Goal: Information Seeking & Learning: Learn about a topic

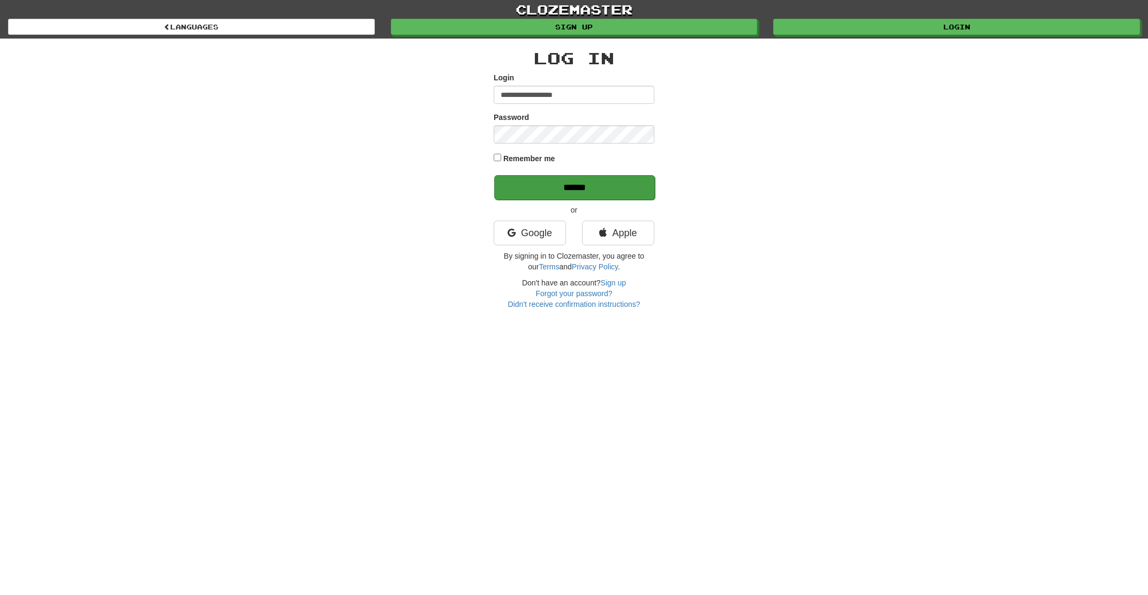
type input "**********"
click at [566, 194] on input "******" at bounding box center [574, 187] width 161 height 25
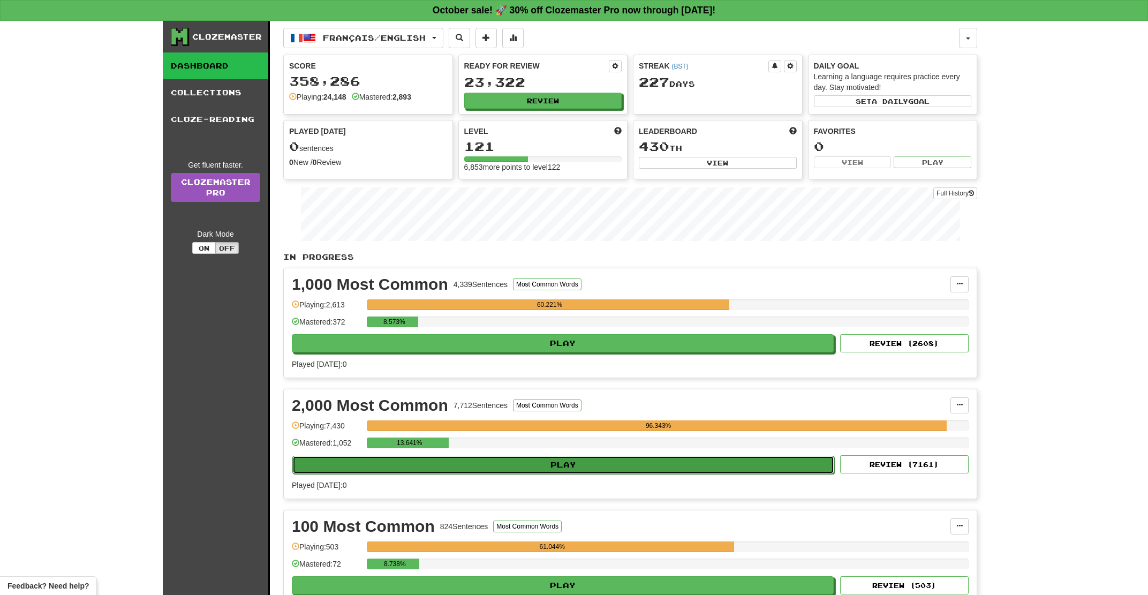
click at [488, 473] on button "Play" at bounding box center [563, 464] width 542 height 18
select select "**"
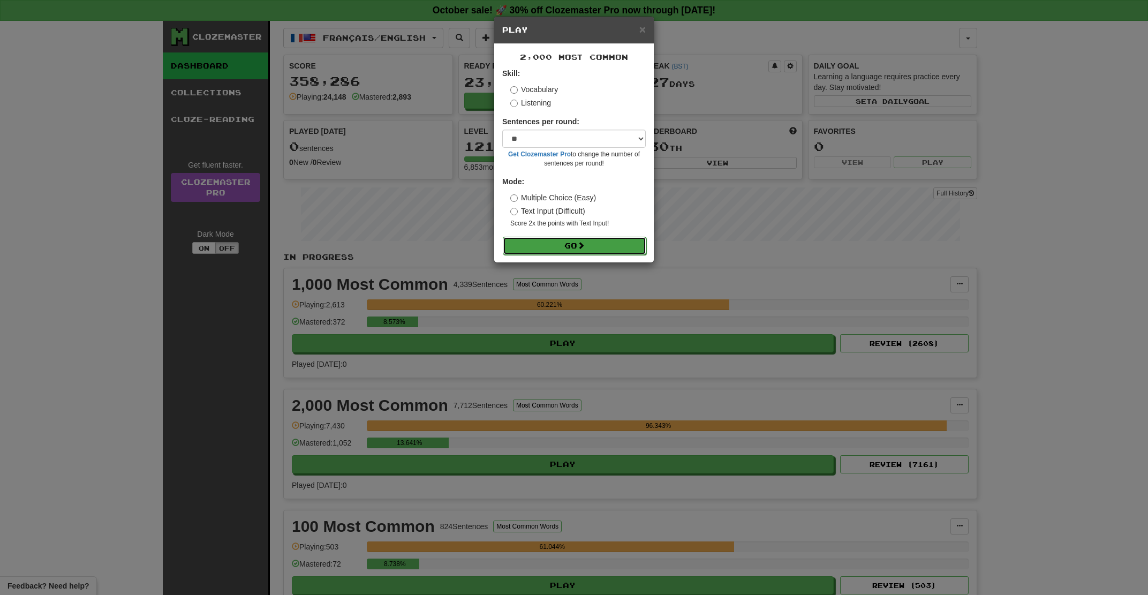
click at [580, 249] on button "Go" at bounding box center [574, 246] width 143 height 18
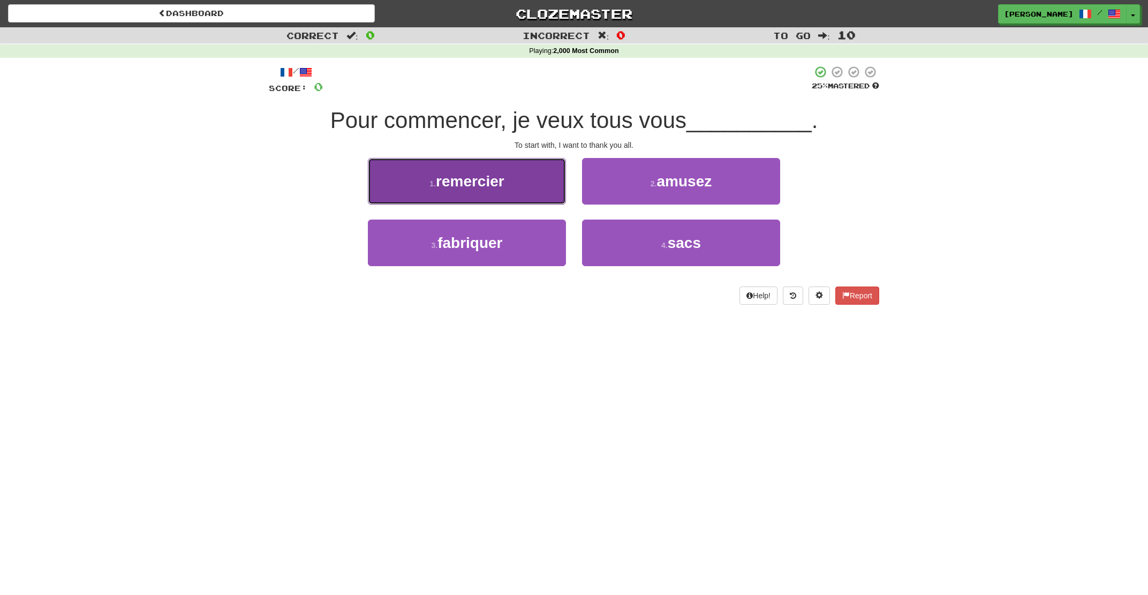
click at [522, 195] on button "1 . remercier" at bounding box center [467, 181] width 198 height 47
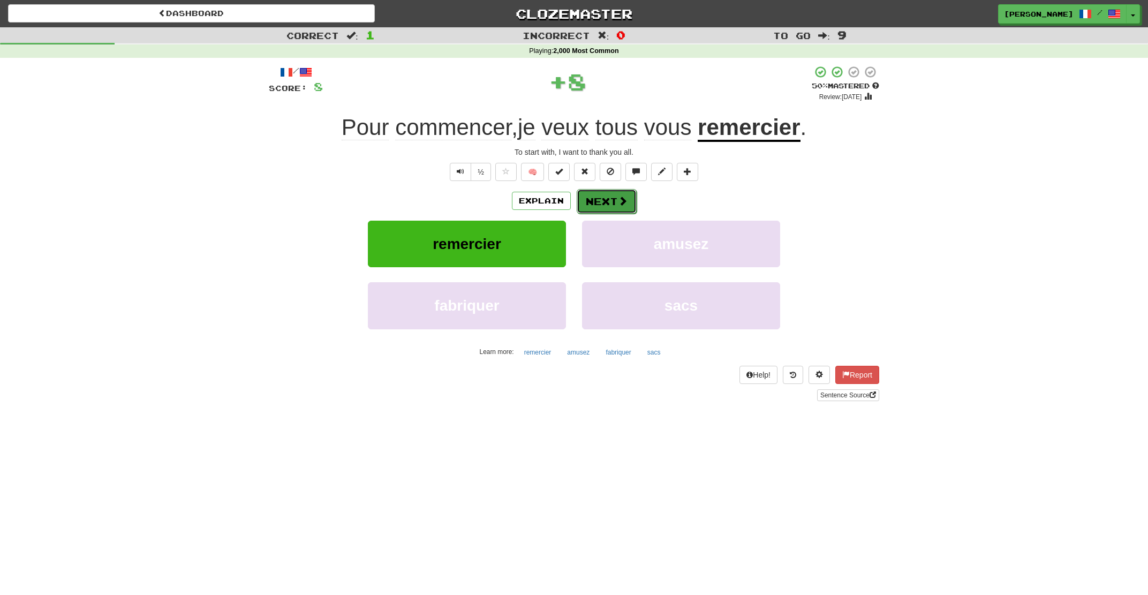
click at [616, 205] on button "Next" at bounding box center [606, 201] width 60 height 25
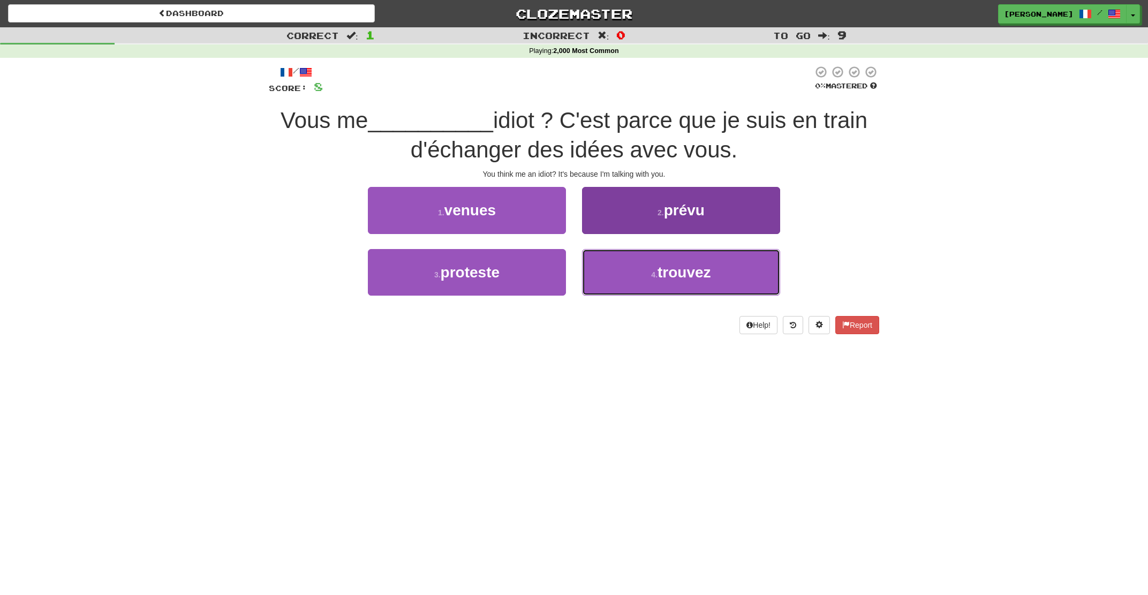
drag, startPoint x: 654, startPoint y: 275, endPoint x: 637, endPoint y: 267, distance: 18.9
click at [651, 272] on small "4 ." at bounding box center [654, 274] width 6 height 9
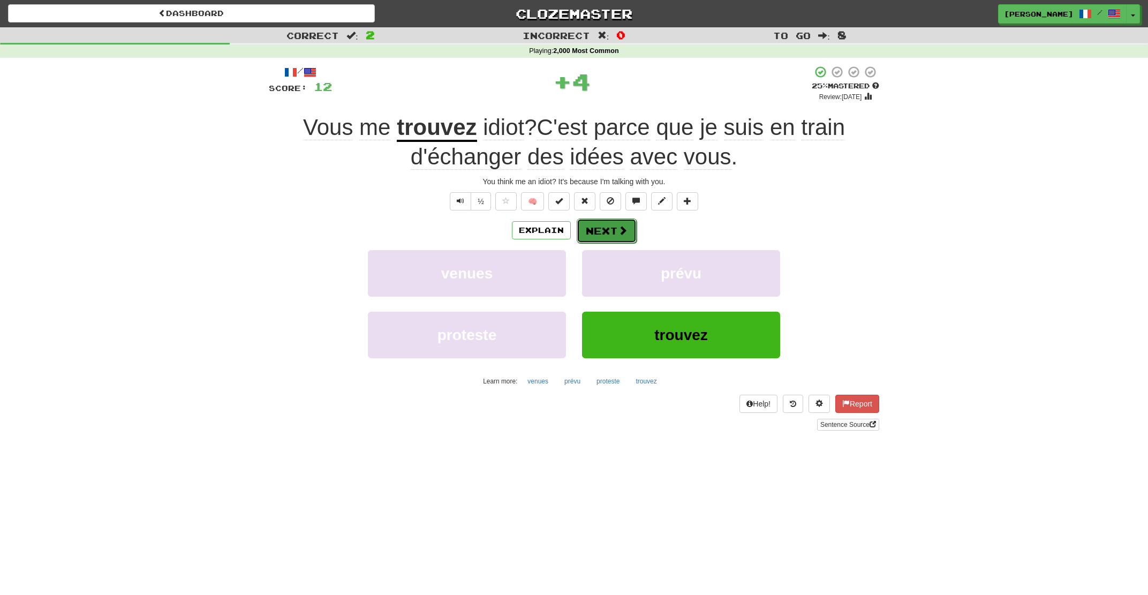
click at [589, 223] on button "Next" at bounding box center [606, 230] width 60 height 25
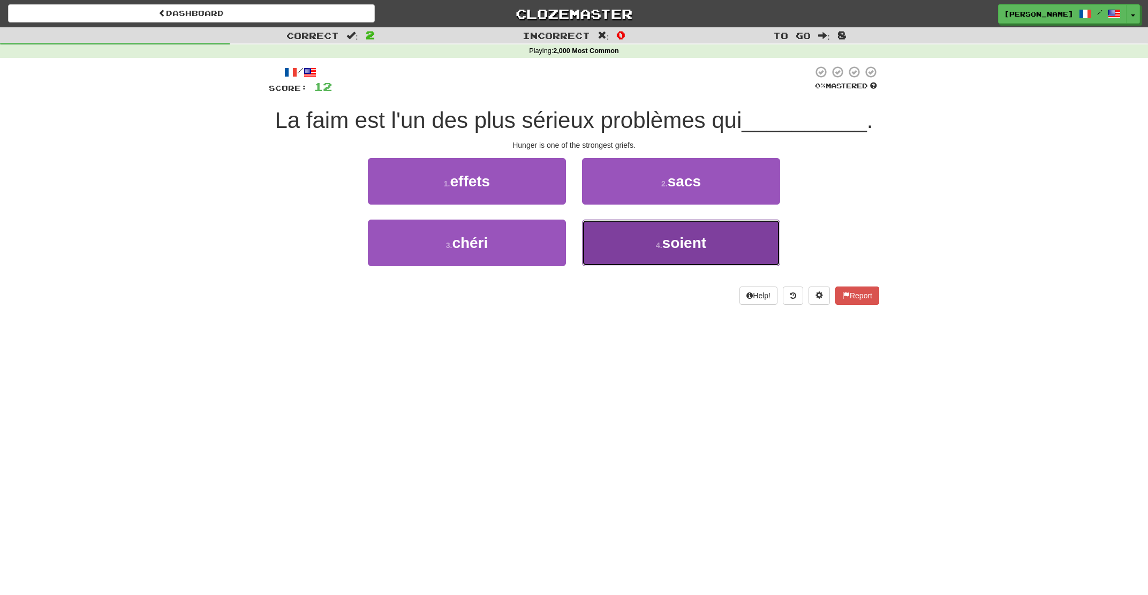
click at [675, 247] on span "soient" at bounding box center [684, 242] width 44 height 17
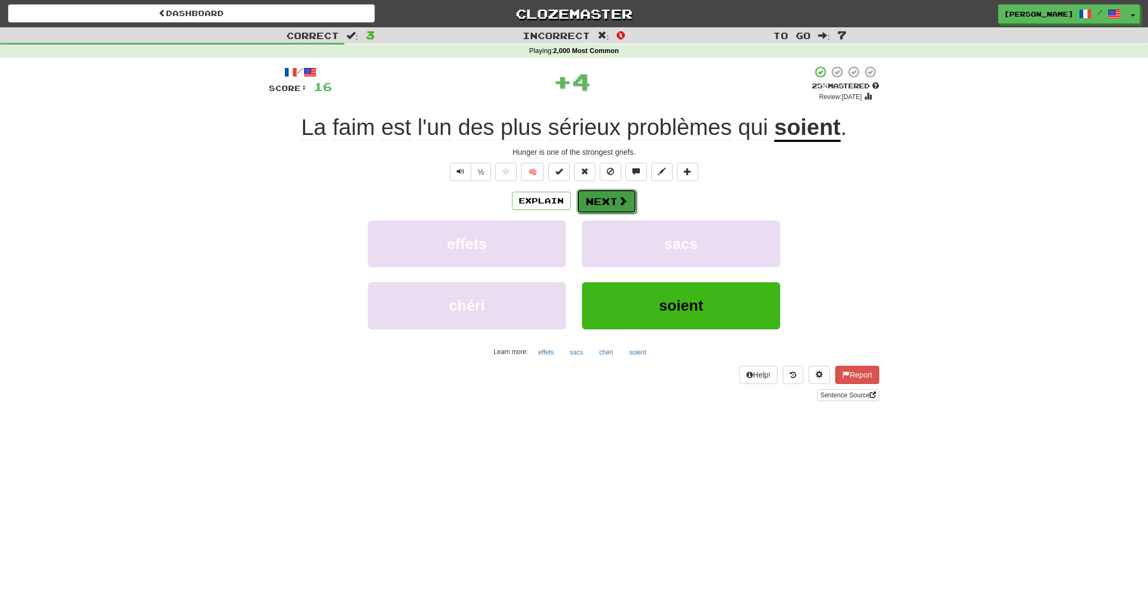
click at [621, 203] on span at bounding box center [623, 201] width 10 height 10
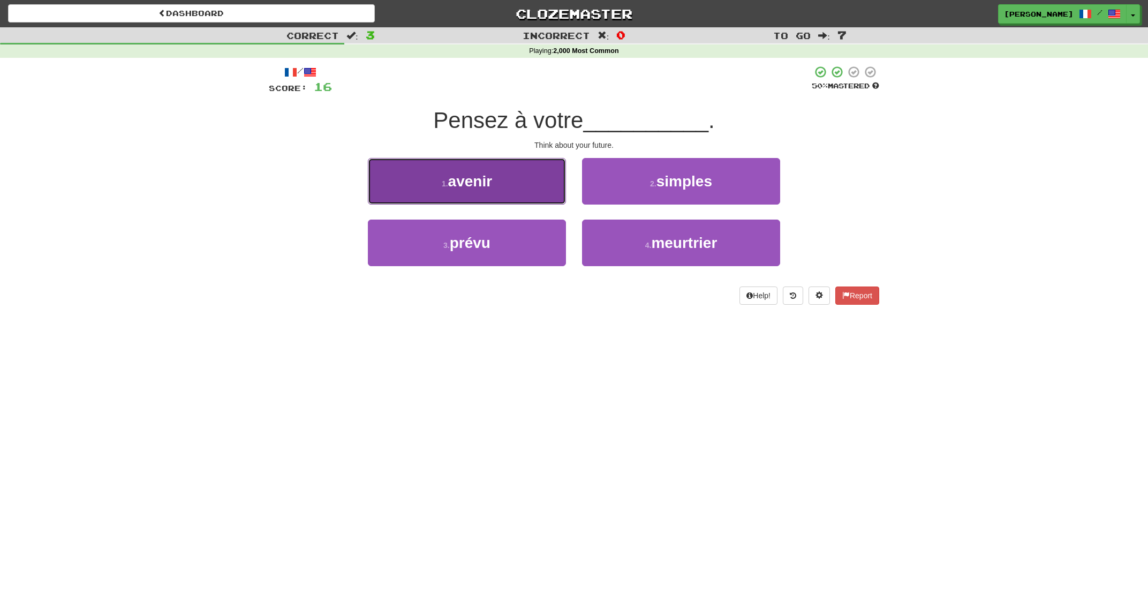
click at [517, 200] on button "1 . avenir" at bounding box center [467, 181] width 198 height 47
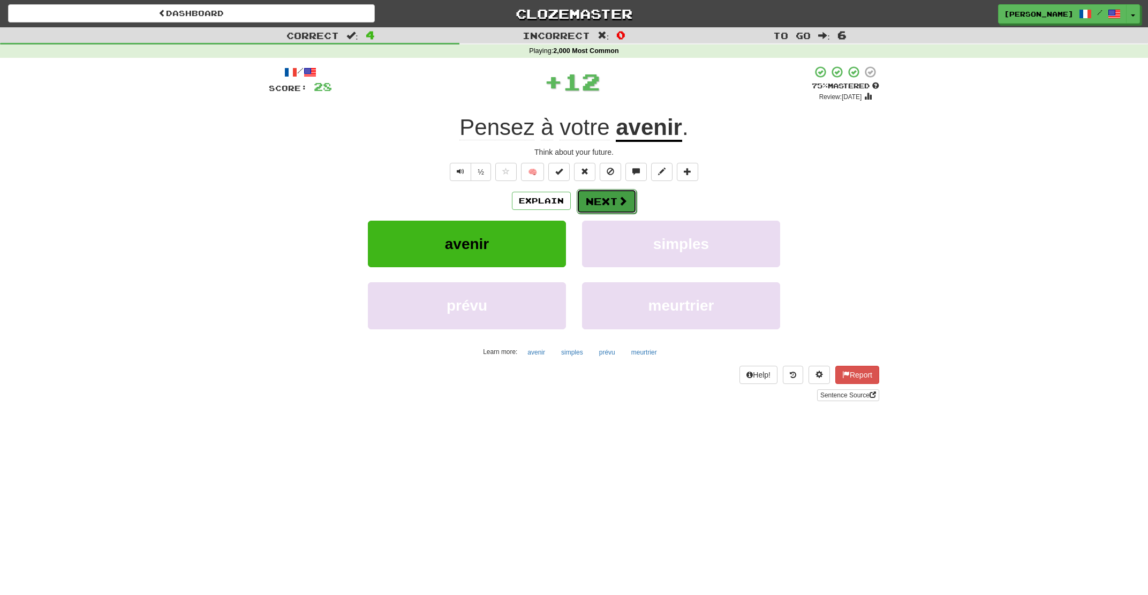
click at [601, 208] on button "Next" at bounding box center [606, 201] width 60 height 25
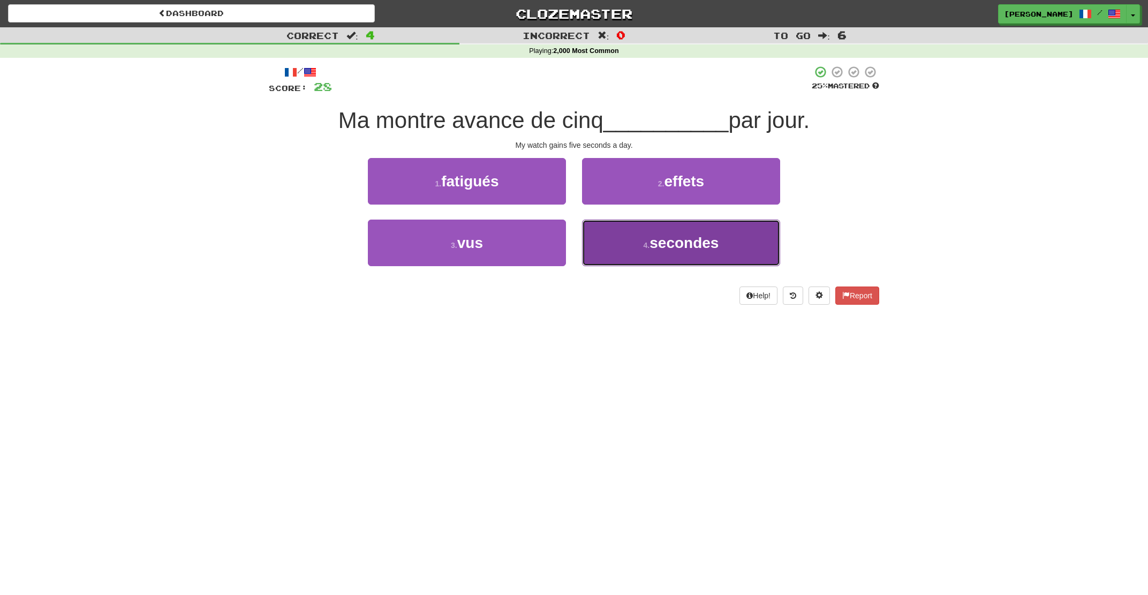
click at [646, 240] on button "4 . secondes" at bounding box center [681, 242] width 198 height 47
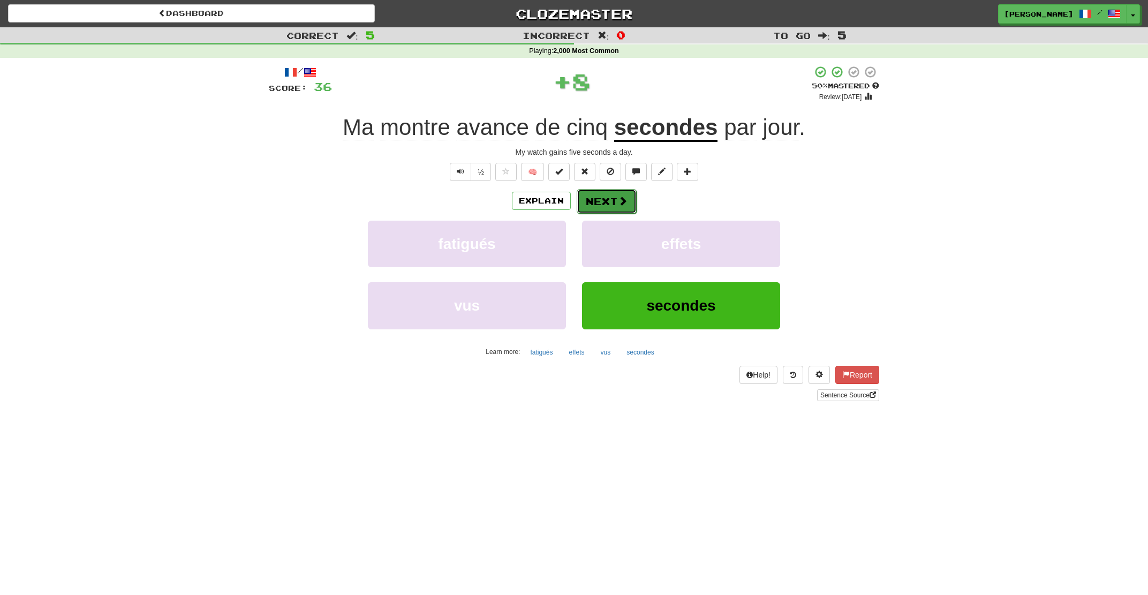
click at [614, 204] on button "Next" at bounding box center [606, 201] width 60 height 25
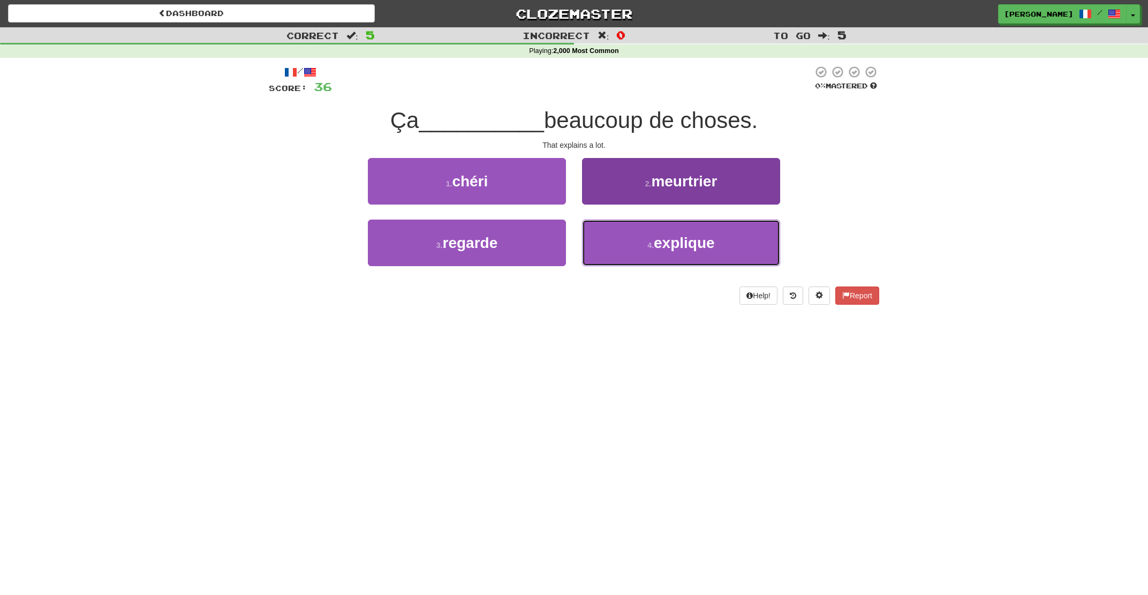
drag, startPoint x: 640, startPoint y: 246, endPoint x: 625, endPoint y: 226, distance: 24.4
click at [639, 242] on button "4 . explique" at bounding box center [681, 242] width 198 height 47
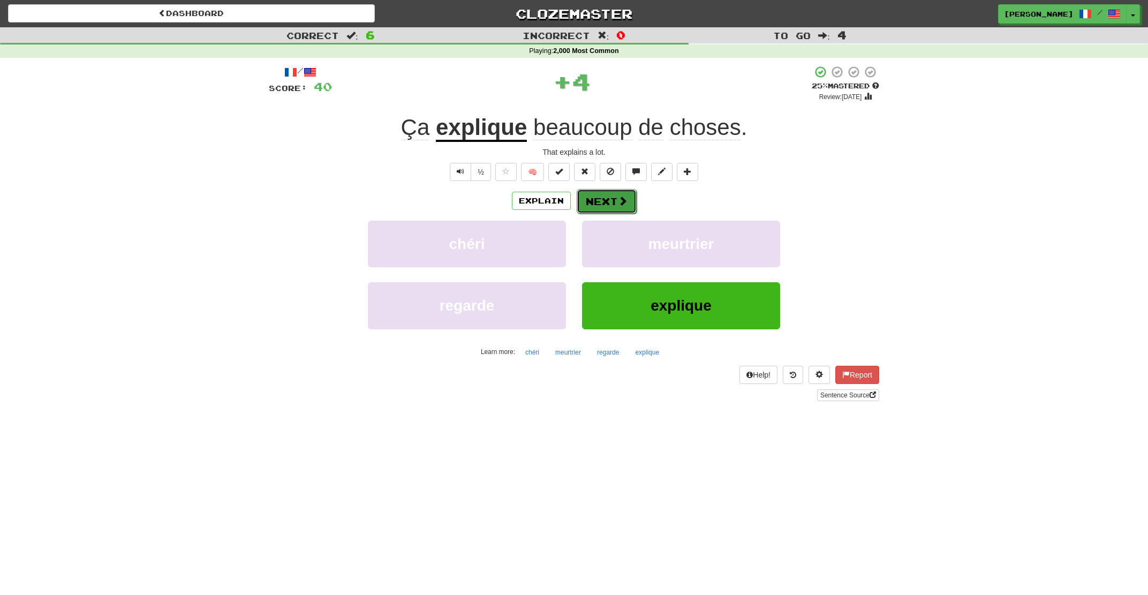
click at [618, 205] on span at bounding box center [623, 201] width 10 height 10
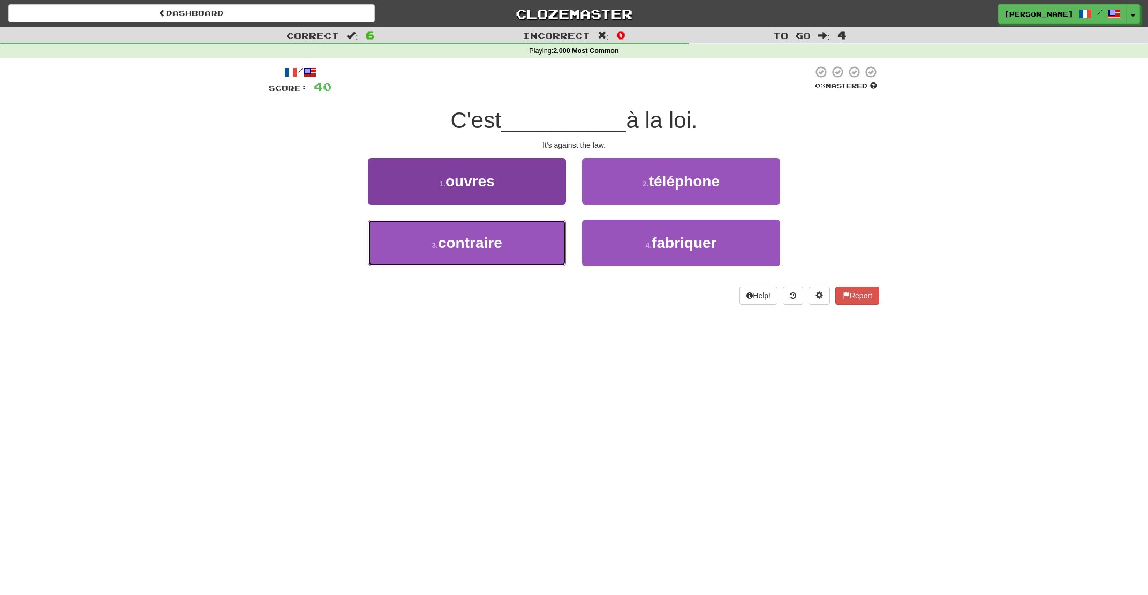
drag, startPoint x: 497, startPoint y: 240, endPoint x: 503, endPoint y: 236, distance: 7.3
click at [497, 240] on span "contraire" at bounding box center [470, 242] width 64 height 17
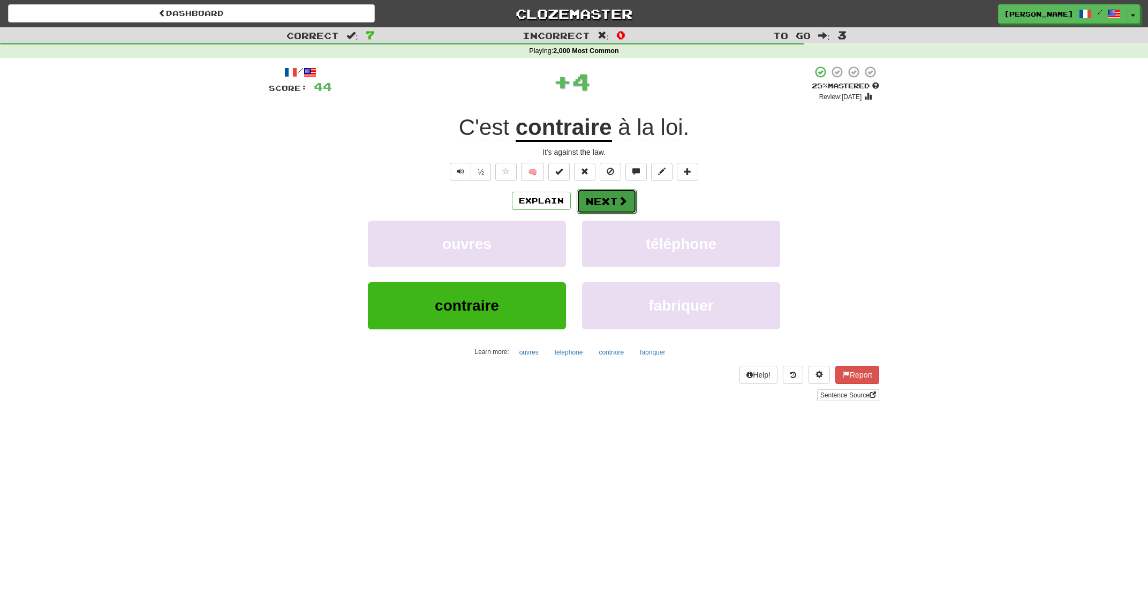
click at [606, 200] on button "Next" at bounding box center [606, 201] width 60 height 25
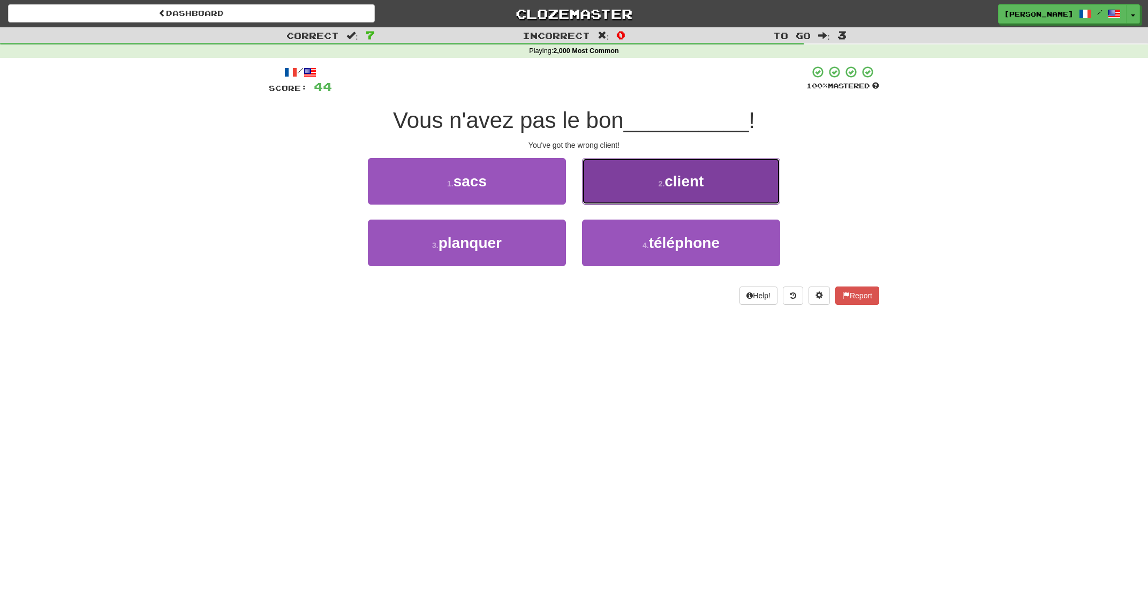
click at [604, 201] on button "2 . client" at bounding box center [681, 181] width 198 height 47
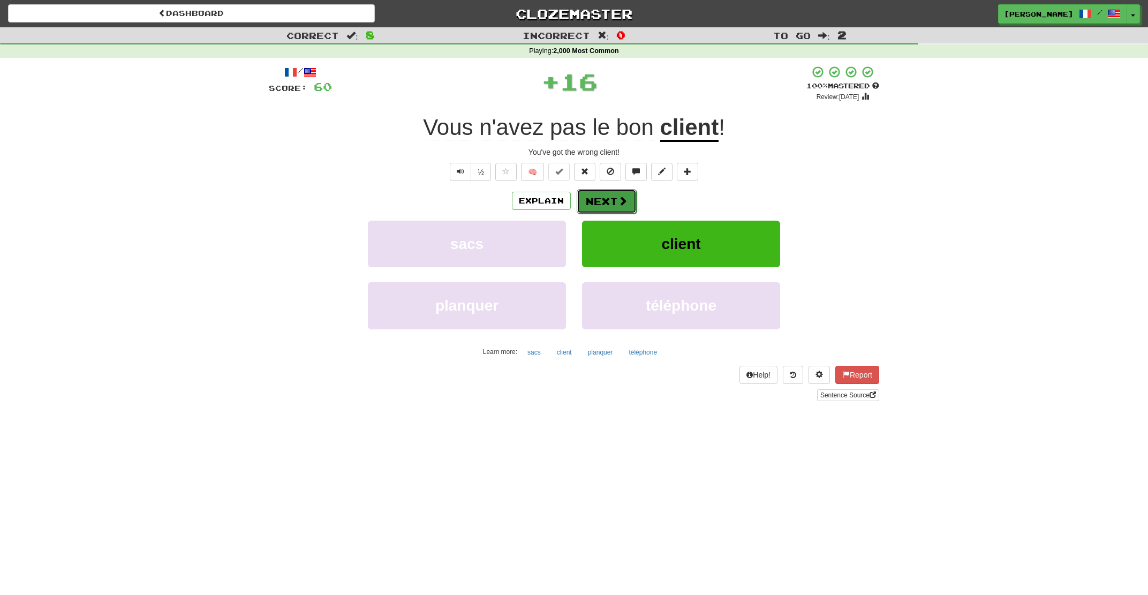
click at [603, 201] on button "Next" at bounding box center [606, 201] width 60 height 25
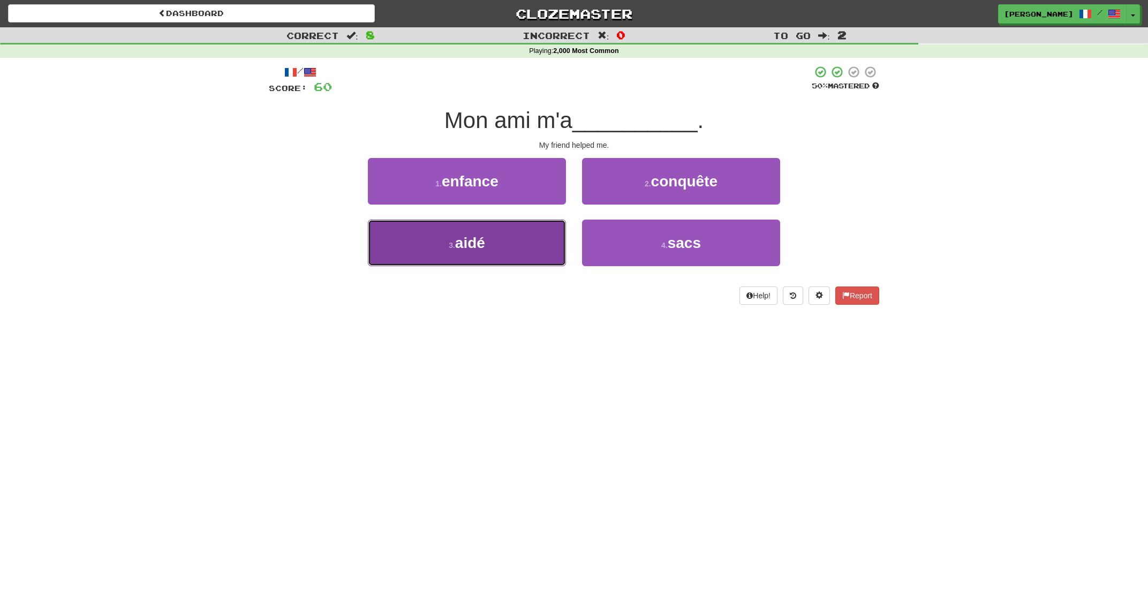
click at [519, 242] on button "3 . aidé" at bounding box center [467, 242] width 198 height 47
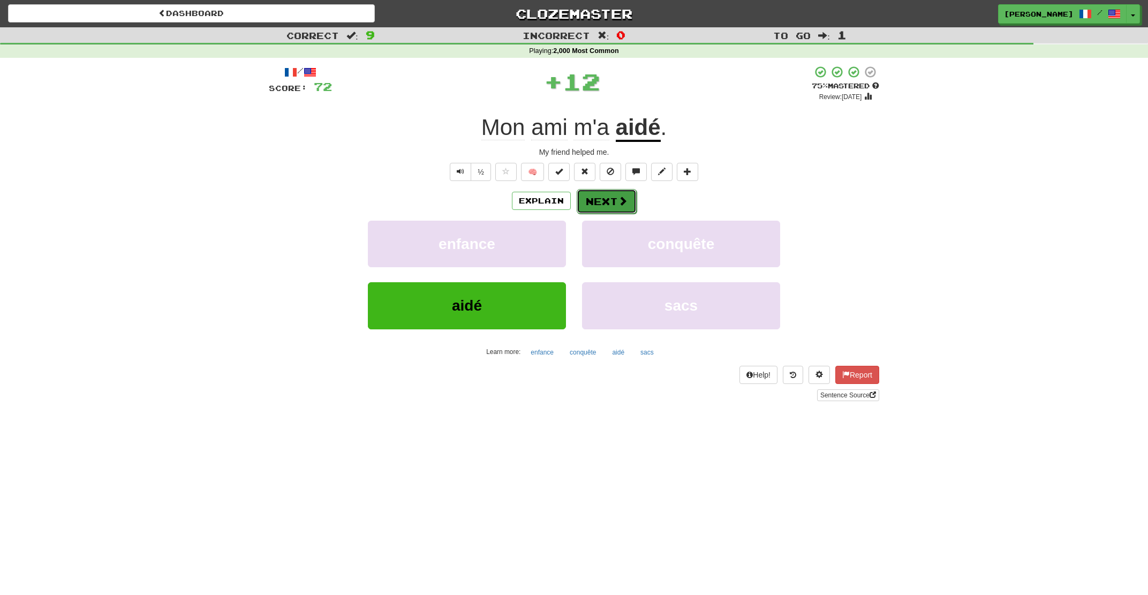
click at [610, 200] on button "Next" at bounding box center [606, 201] width 60 height 25
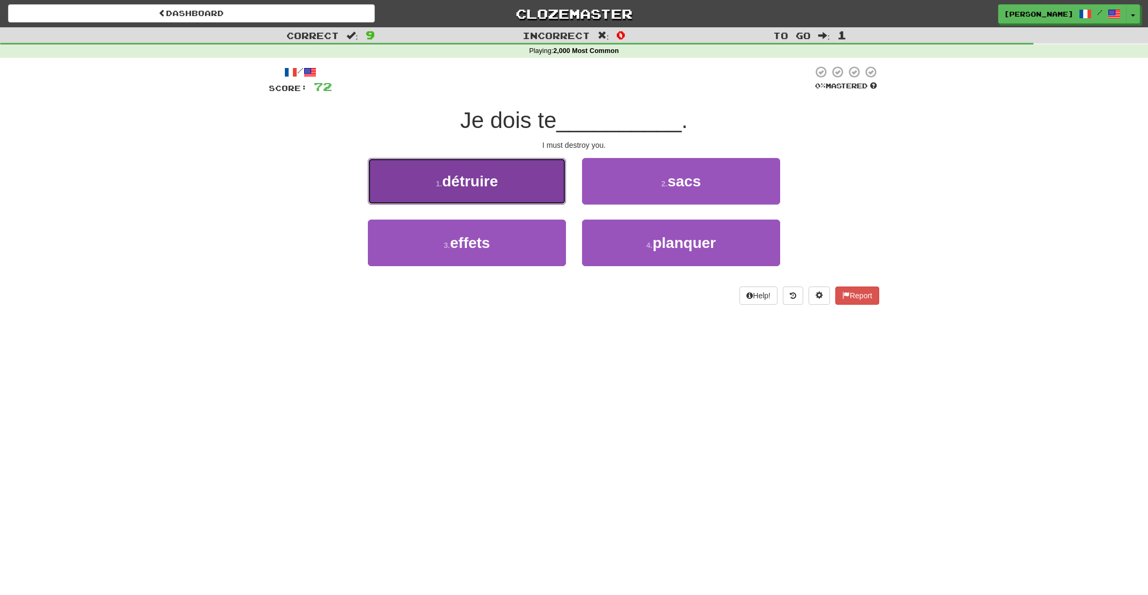
click at [555, 194] on button "1 . détruire" at bounding box center [467, 181] width 198 height 47
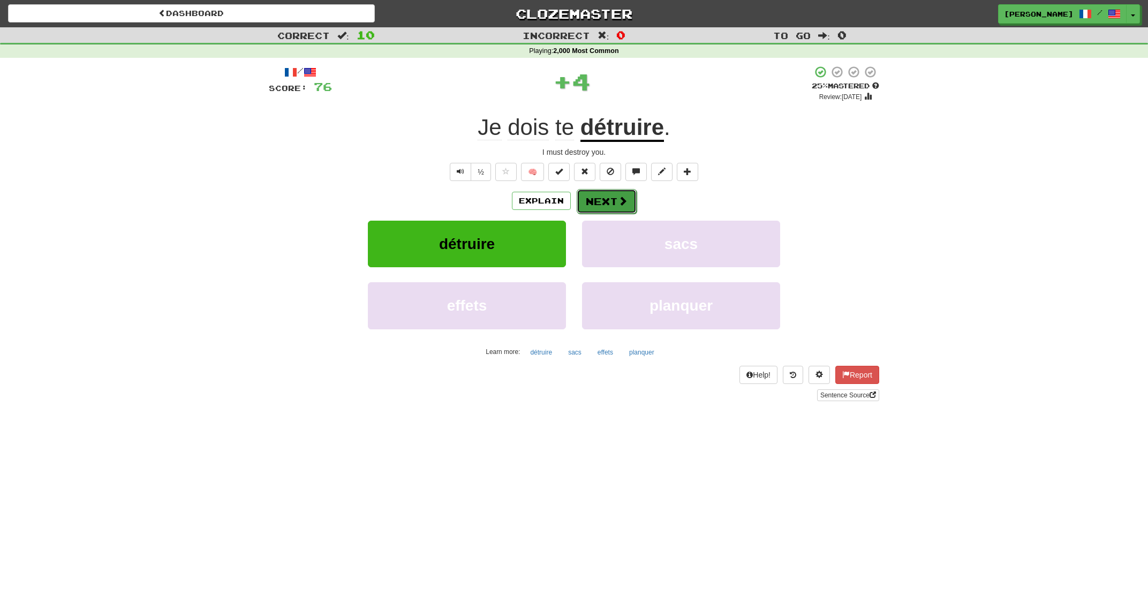
click at [597, 196] on button "Next" at bounding box center [606, 201] width 60 height 25
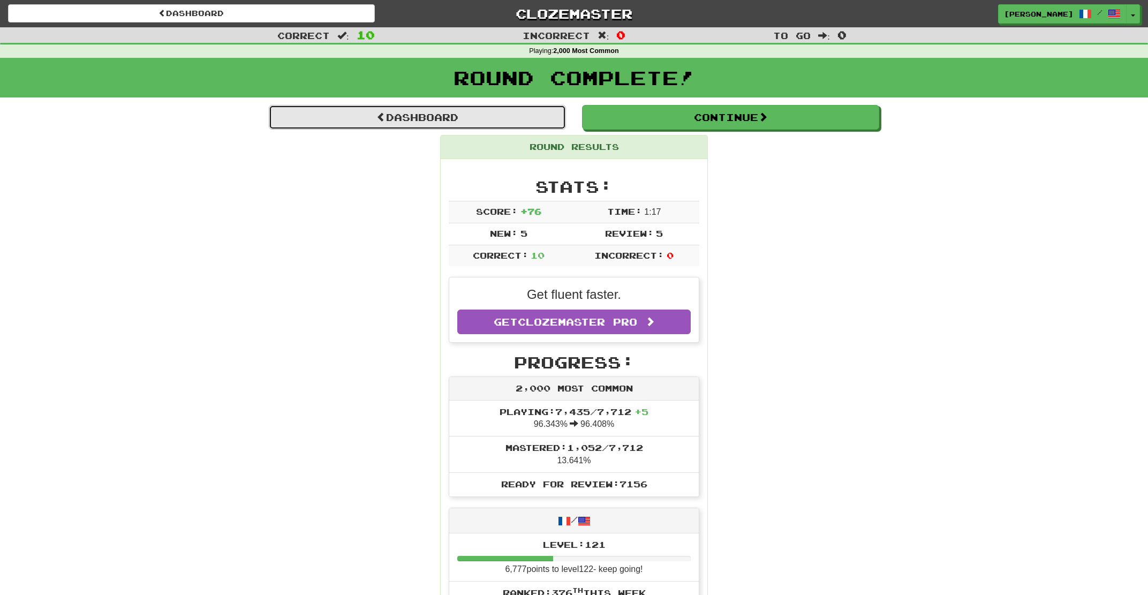
click at [384, 116] on link "Dashboard" at bounding box center [417, 117] width 297 height 25
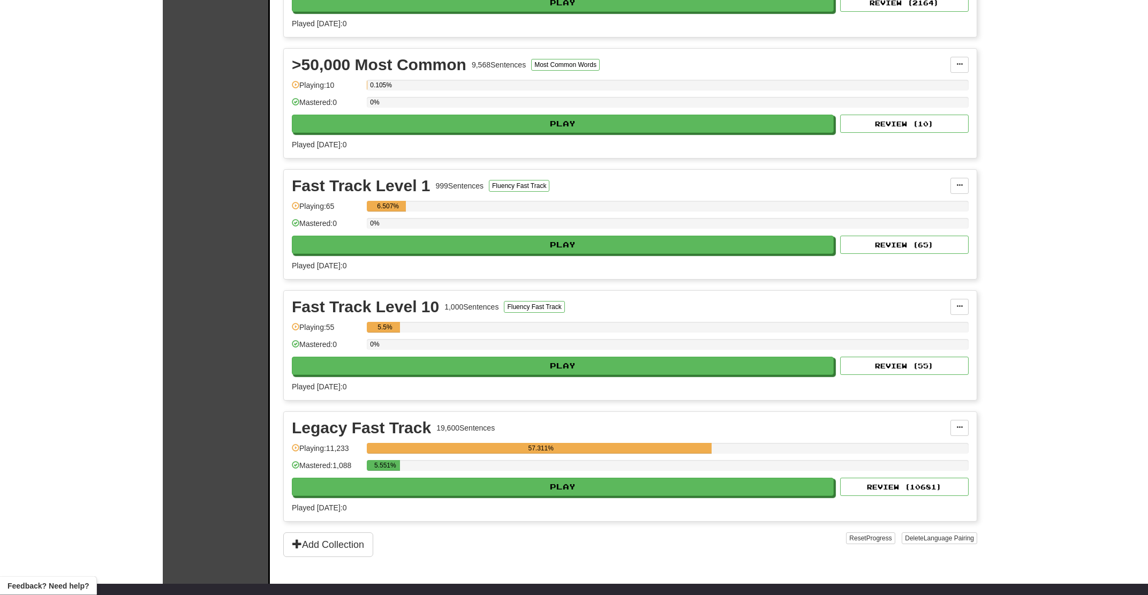
scroll to position [861, 0]
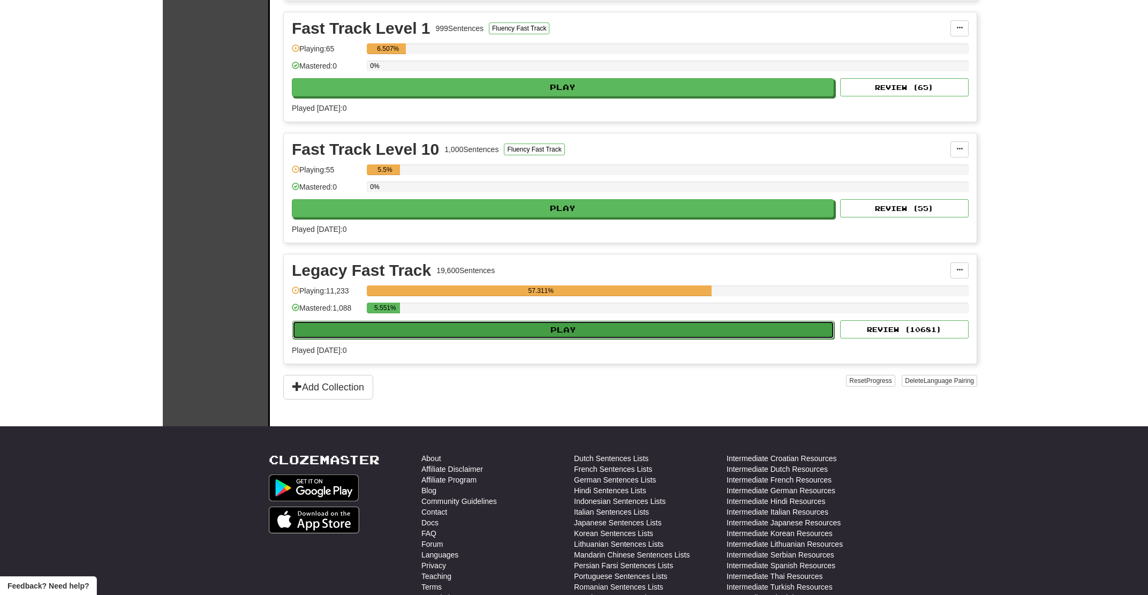
click at [579, 333] on button "Play" at bounding box center [563, 330] width 542 height 18
select select "**"
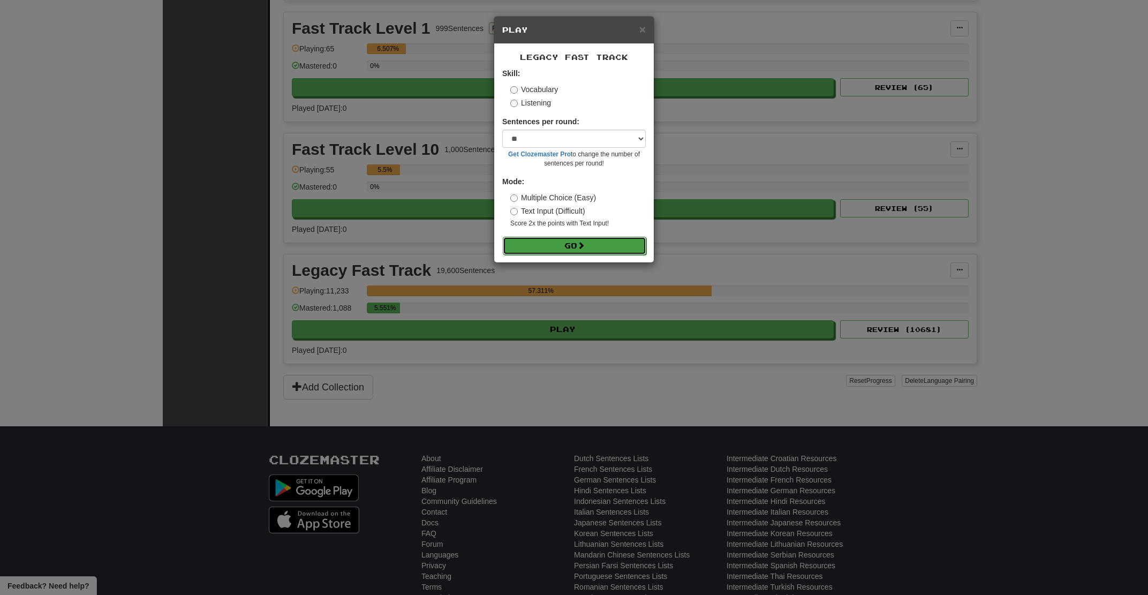
click at [574, 245] on button "Go" at bounding box center [574, 246] width 143 height 18
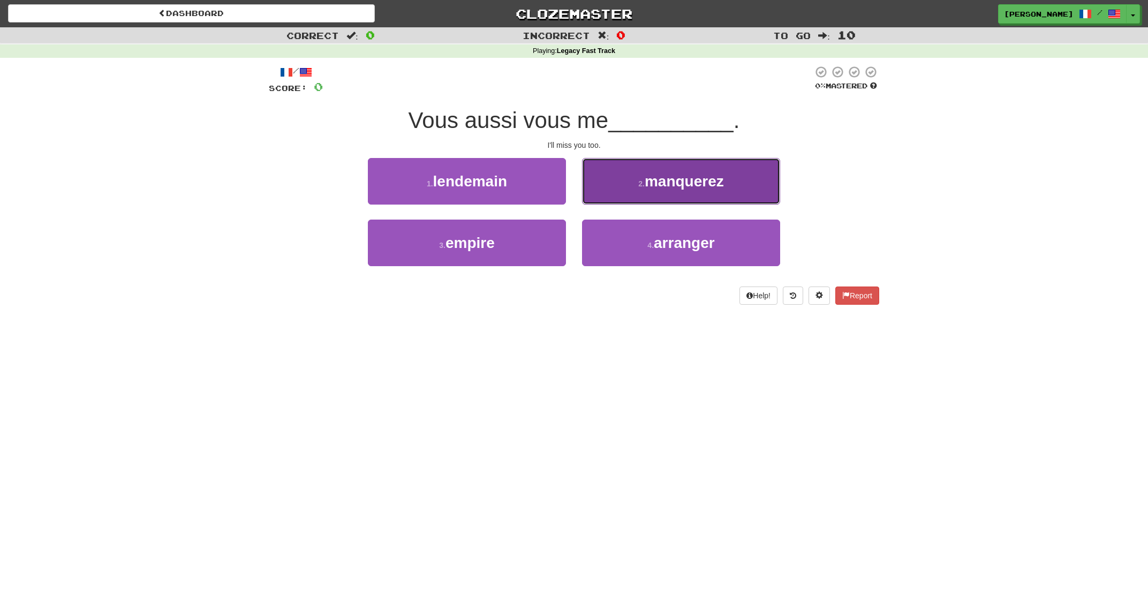
click at [612, 186] on button "2 . manquerez" at bounding box center [681, 181] width 198 height 47
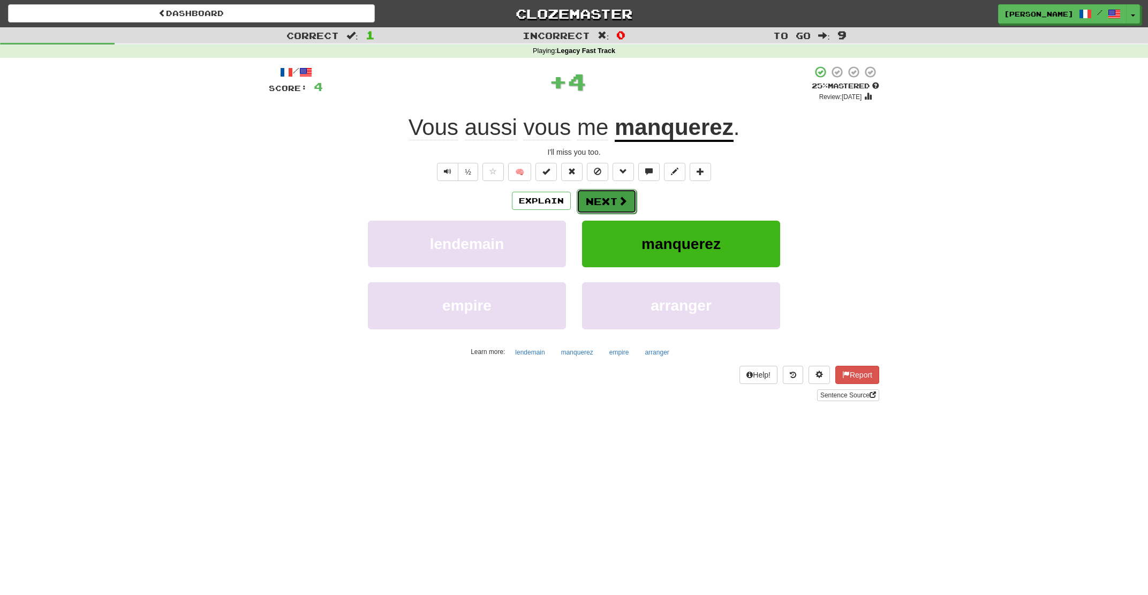
click at [602, 204] on button "Next" at bounding box center [606, 201] width 60 height 25
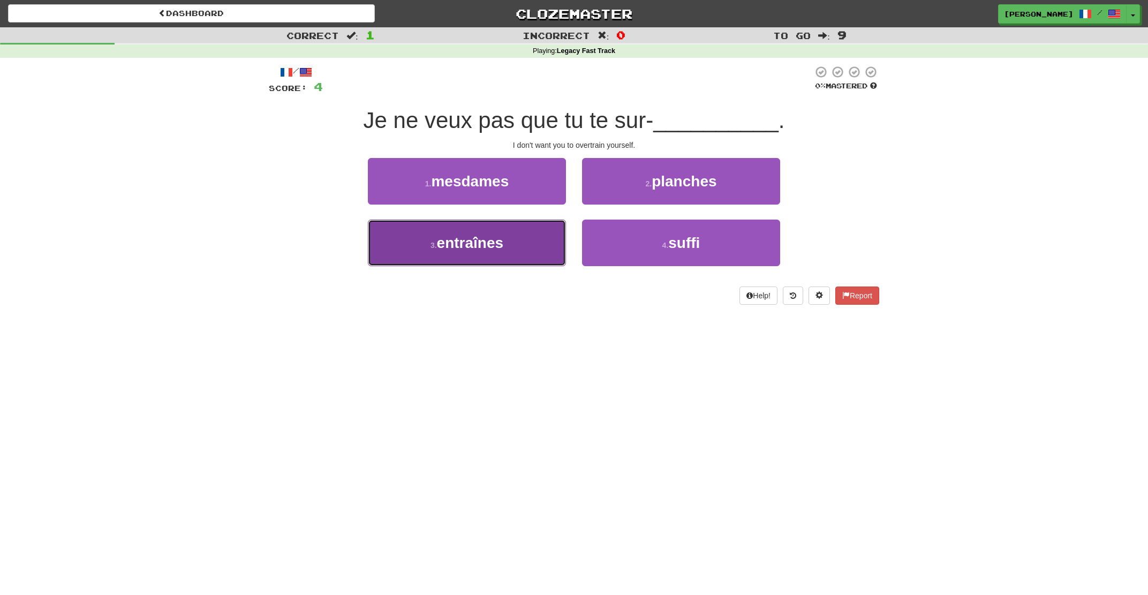
click at [536, 238] on button "3 . entraînes" at bounding box center [467, 242] width 198 height 47
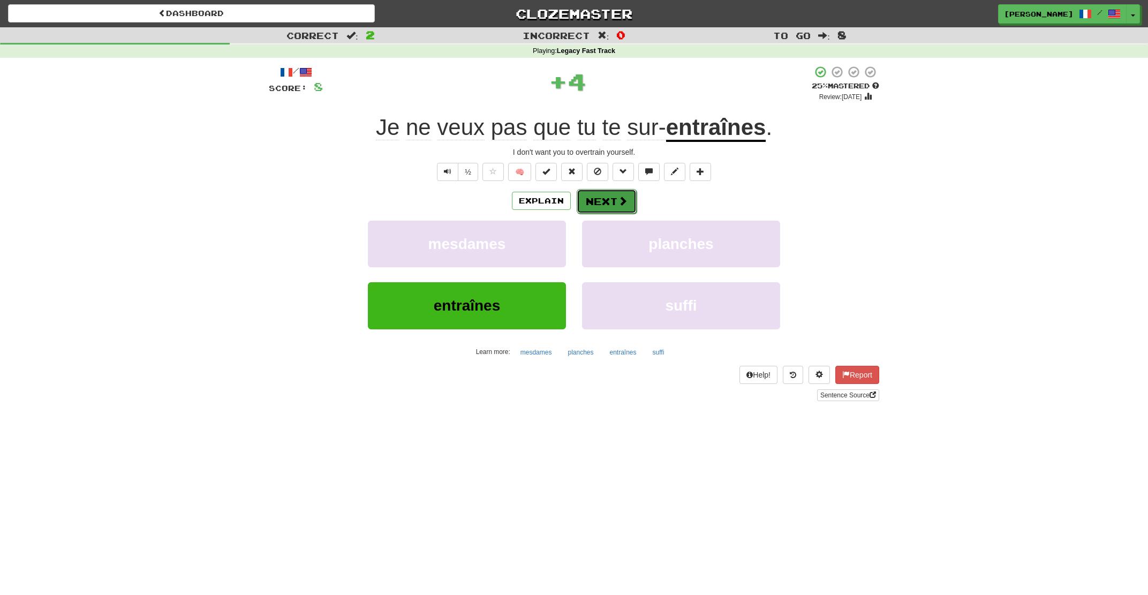
click at [629, 196] on button "Next" at bounding box center [606, 201] width 60 height 25
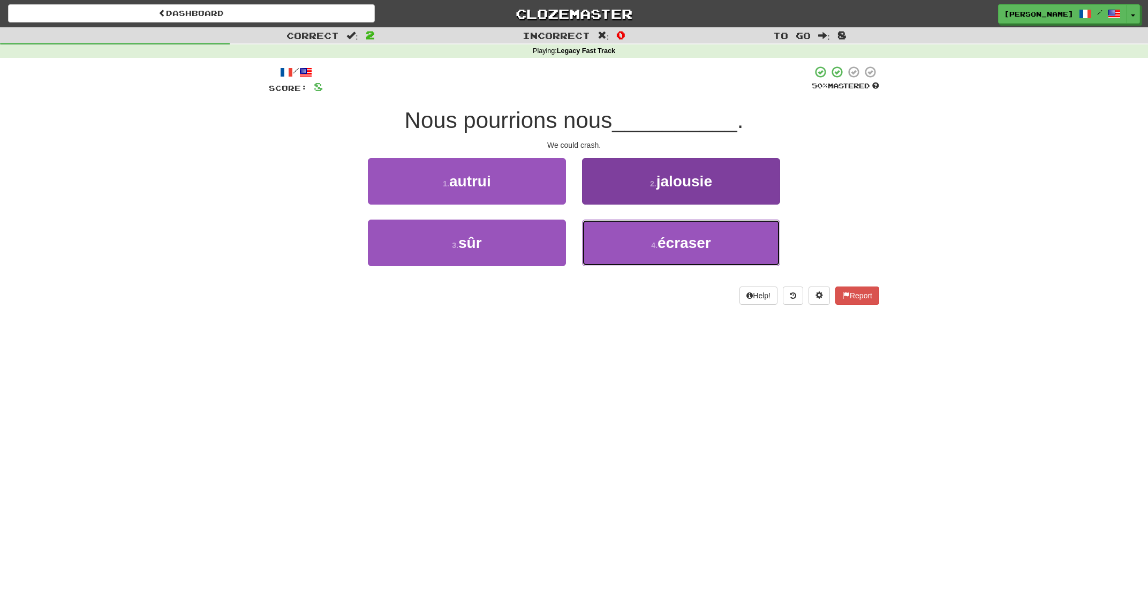
drag, startPoint x: 635, startPoint y: 239, endPoint x: 625, endPoint y: 221, distance: 20.4
click at [632, 237] on button "4 . écraser" at bounding box center [681, 242] width 198 height 47
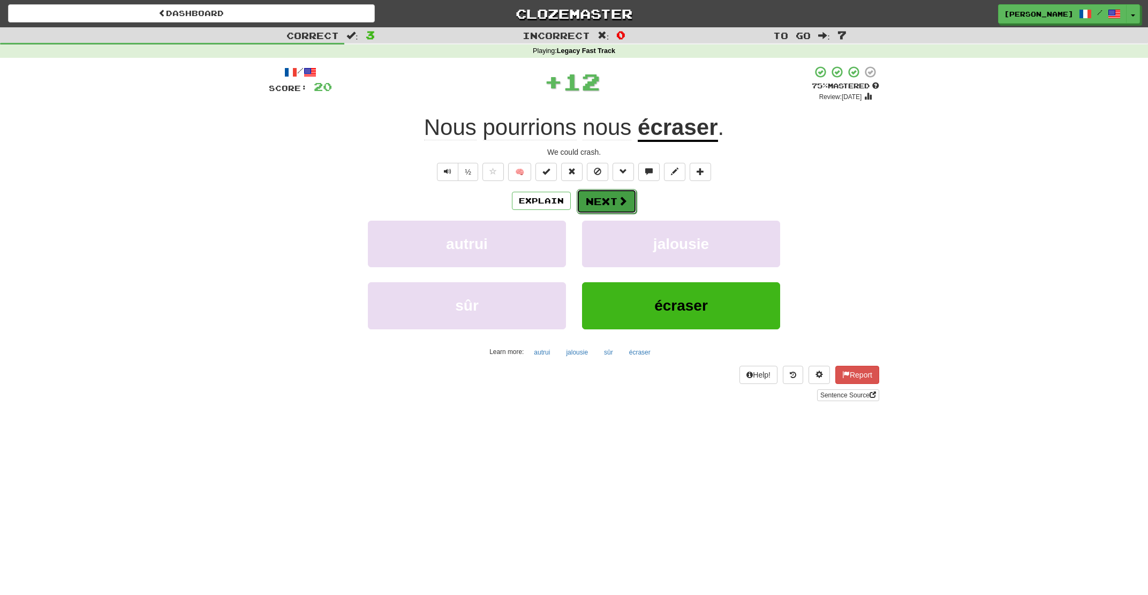
click at [621, 203] on span at bounding box center [623, 201] width 10 height 10
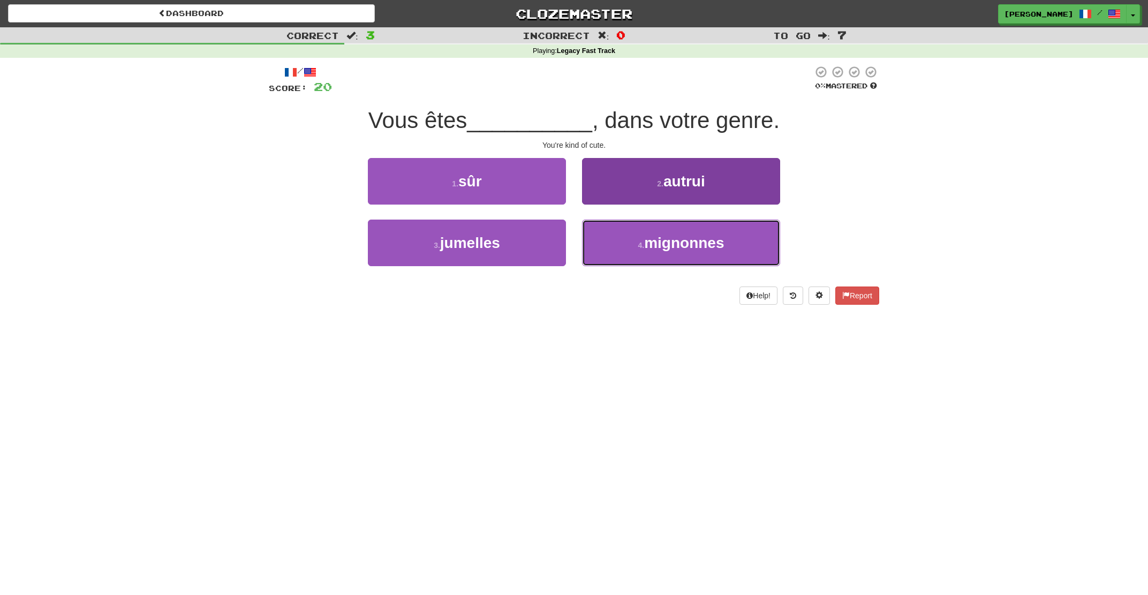
drag, startPoint x: 629, startPoint y: 242, endPoint x: 626, endPoint y: 234, distance: 8.2
click at [629, 241] on button "4 . mignonnes" at bounding box center [681, 242] width 198 height 47
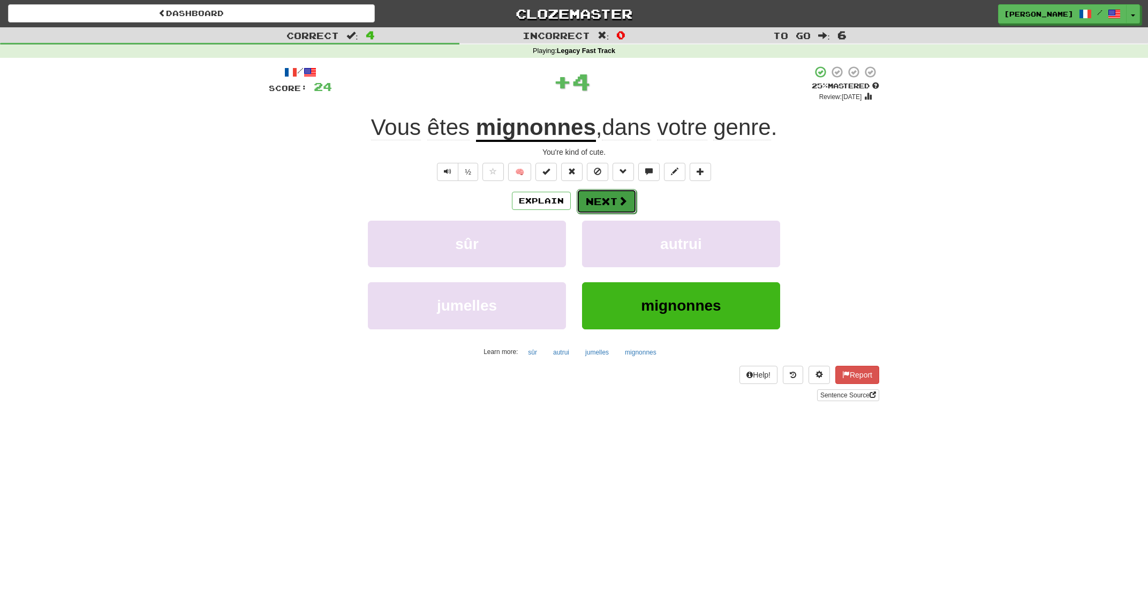
click at [617, 212] on button "Next" at bounding box center [606, 201] width 60 height 25
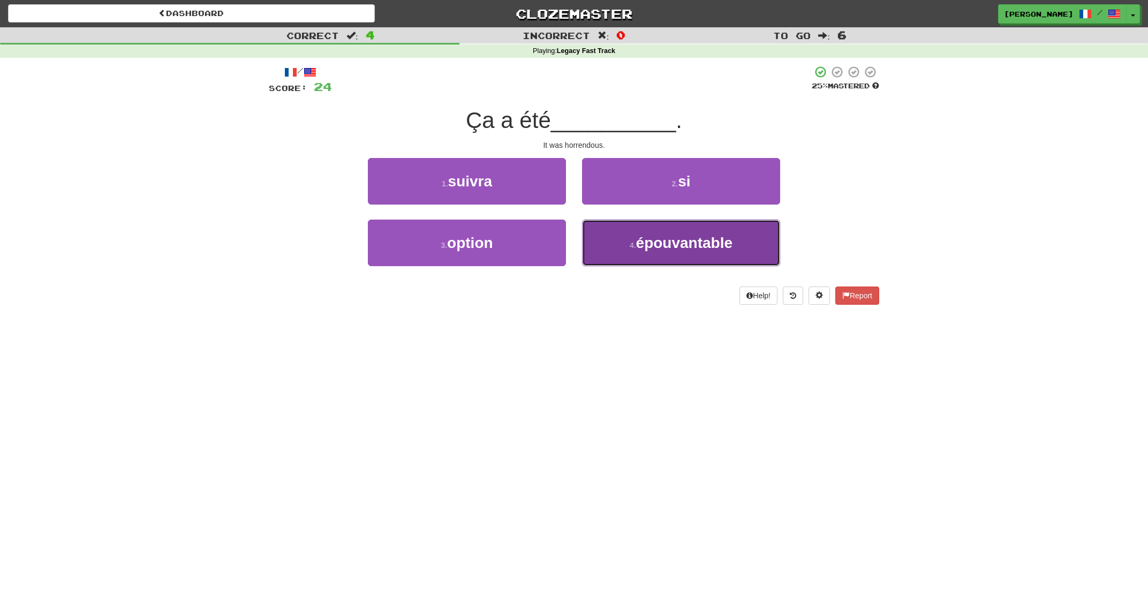
click at [632, 242] on button "4 . épouvantable" at bounding box center [681, 242] width 198 height 47
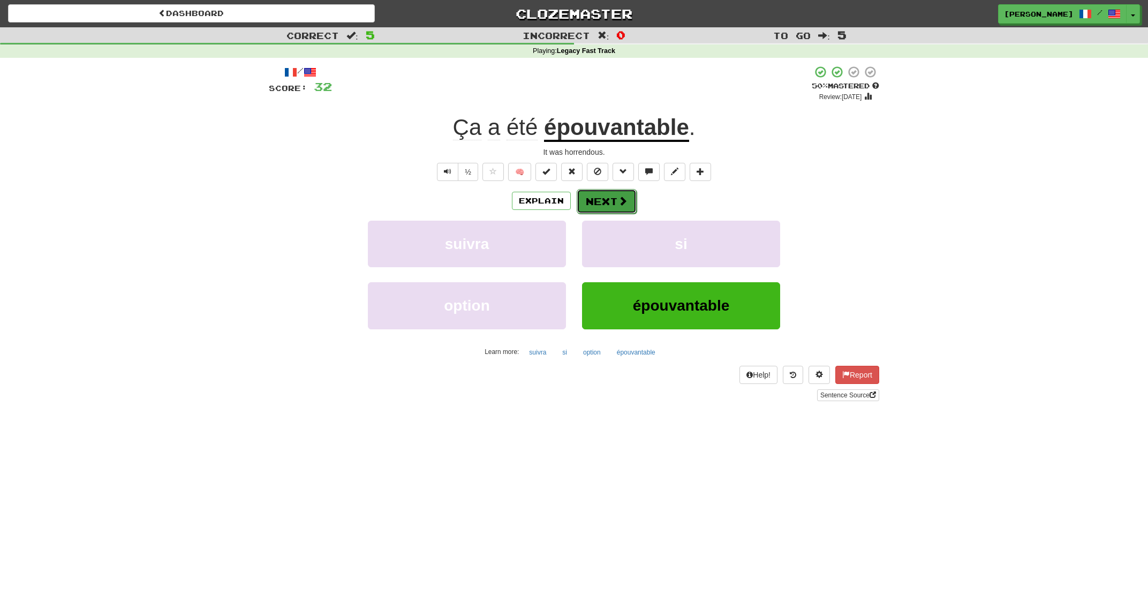
click at [616, 201] on button "Next" at bounding box center [606, 201] width 60 height 25
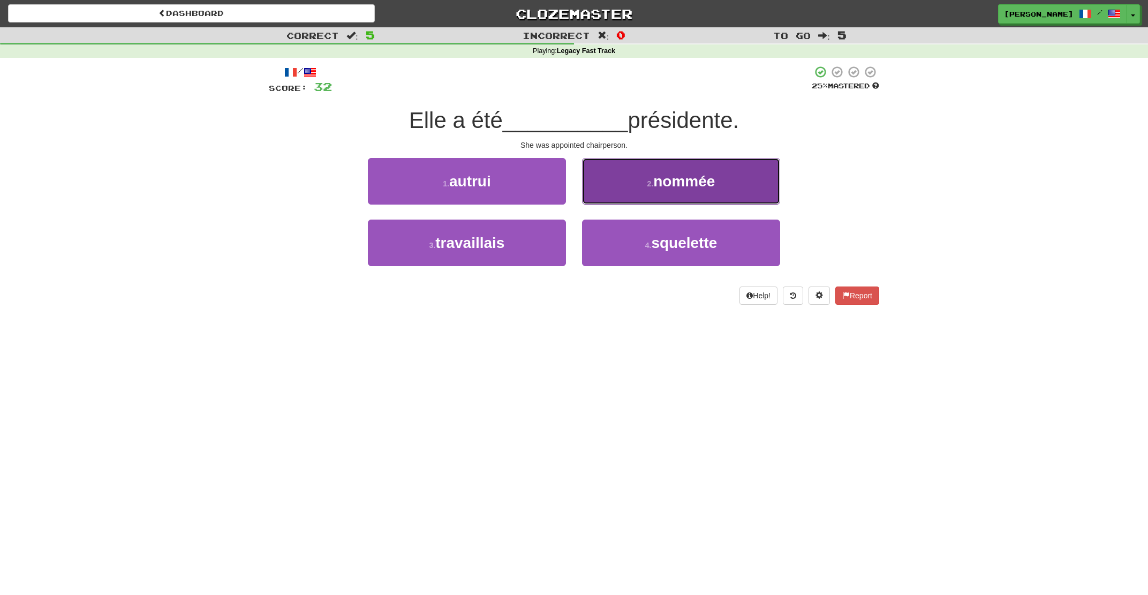
click at [634, 188] on button "2 . nommée" at bounding box center [681, 181] width 198 height 47
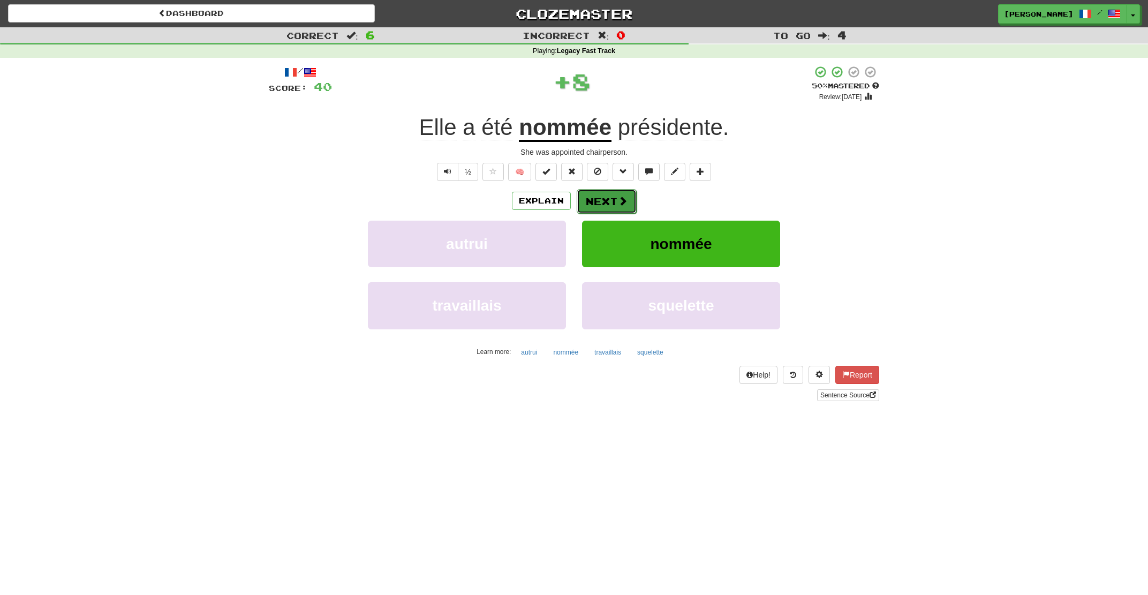
click at [609, 196] on button "Next" at bounding box center [606, 201] width 60 height 25
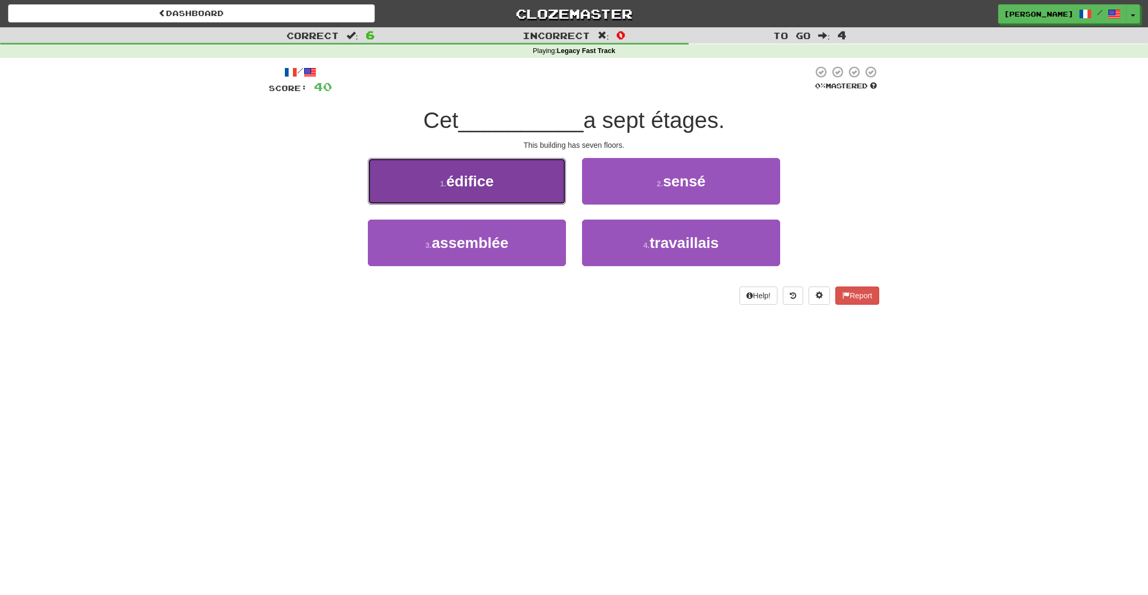
drag, startPoint x: 553, startPoint y: 181, endPoint x: 585, endPoint y: 179, distance: 32.2
click at [553, 180] on button "1 . édifice" at bounding box center [467, 181] width 198 height 47
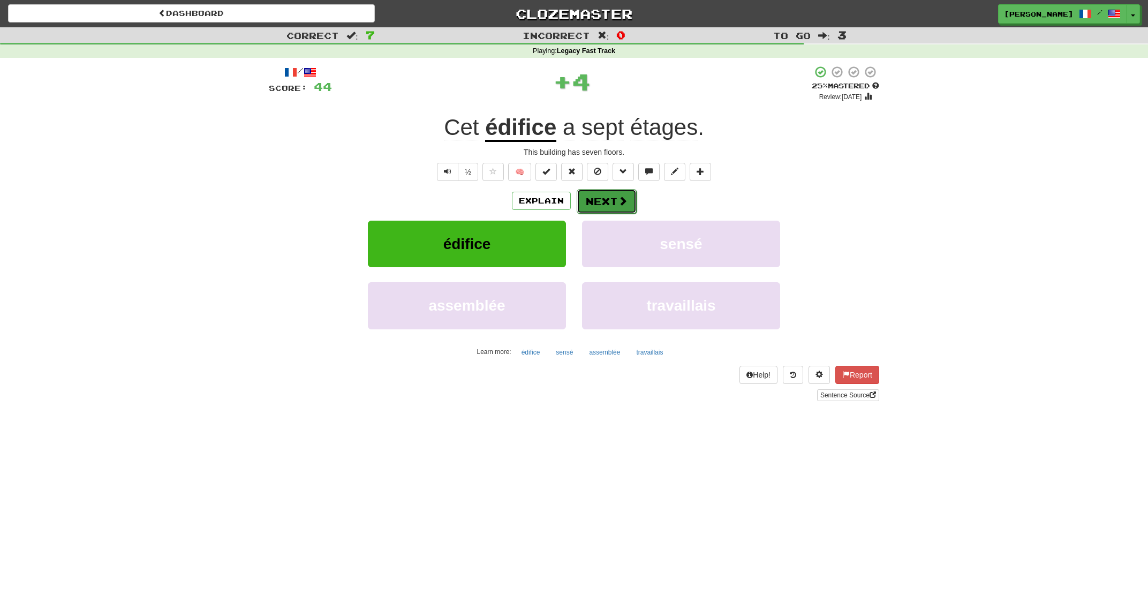
click at [621, 200] on span at bounding box center [623, 201] width 10 height 10
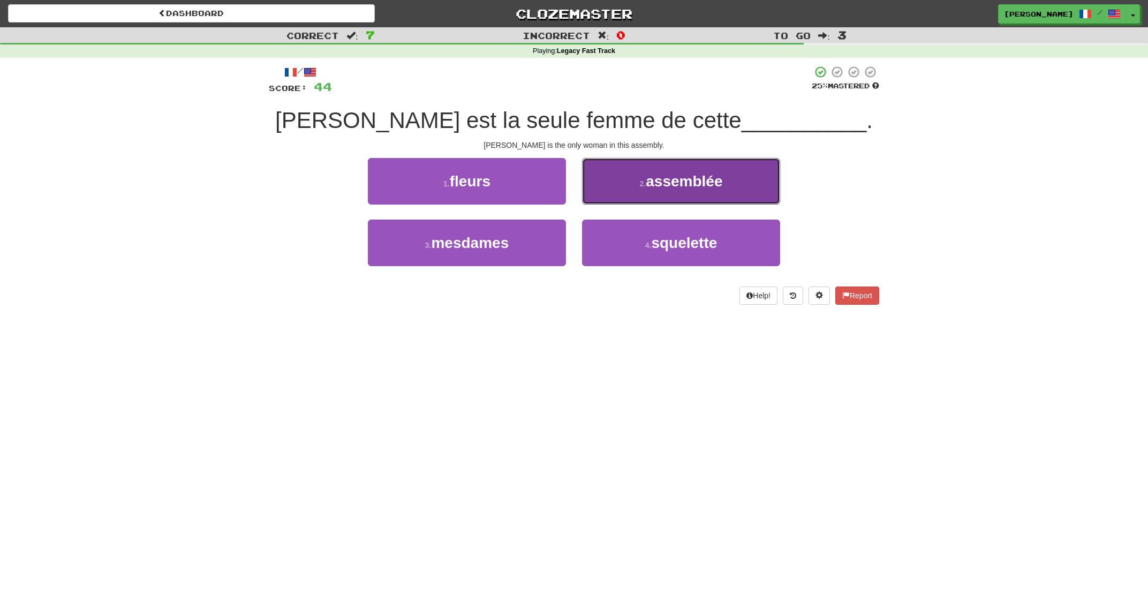
click at [620, 194] on button "2 . assemblée" at bounding box center [681, 181] width 198 height 47
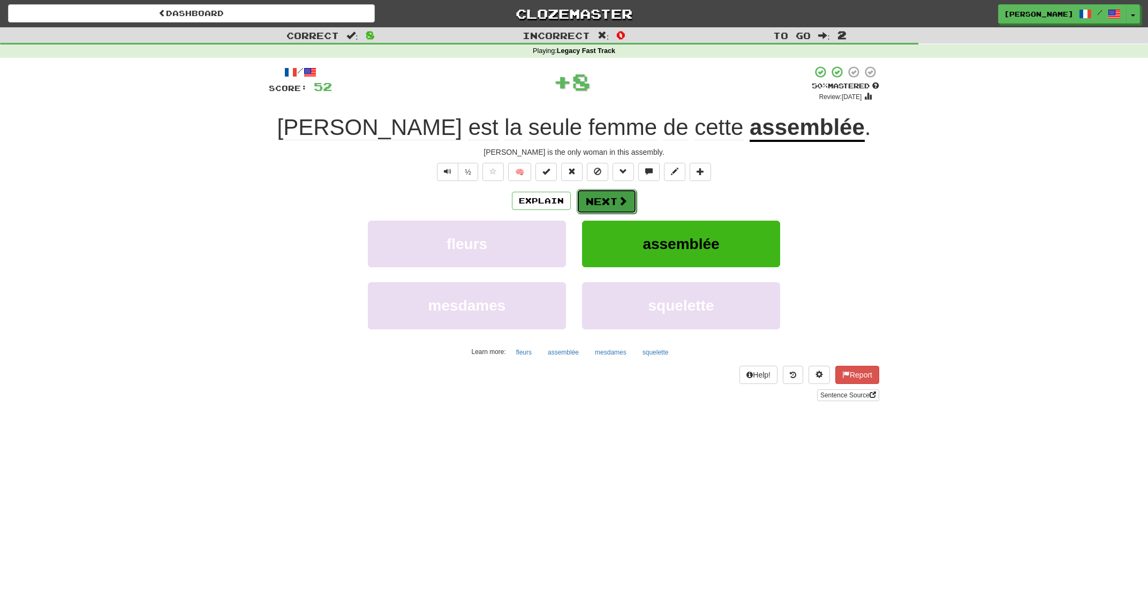
click at [600, 199] on button "Next" at bounding box center [606, 201] width 60 height 25
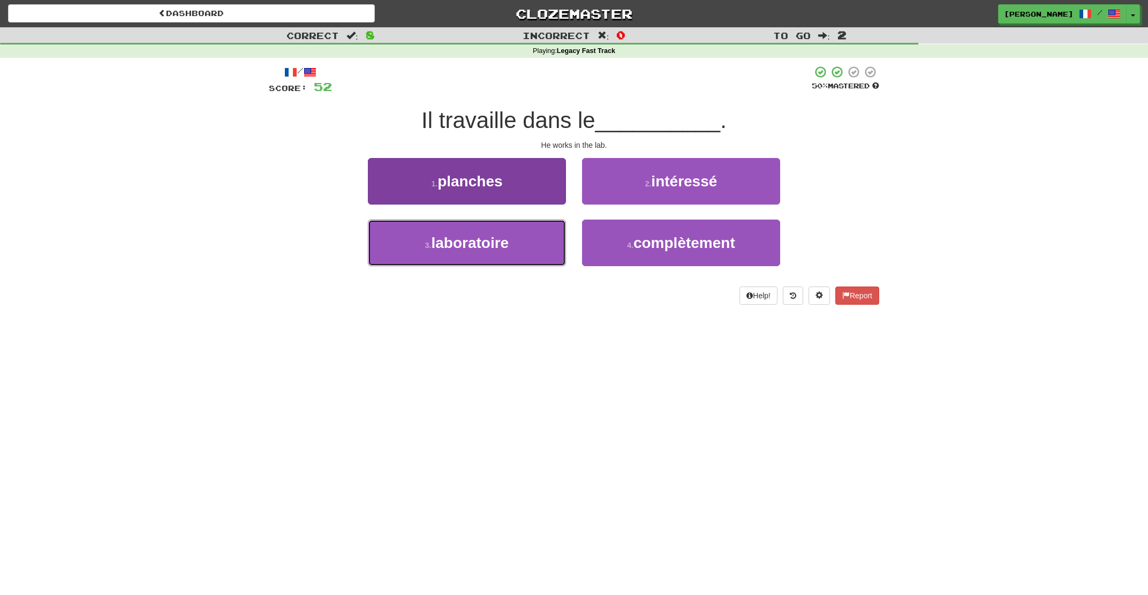
drag, startPoint x: 506, startPoint y: 237, endPoint x: 513, endPoint y: 232, distance: 8.5
click at [511, 235] on button "3 . laboratoire" at bounding box center [467, 242] width 198 height 47
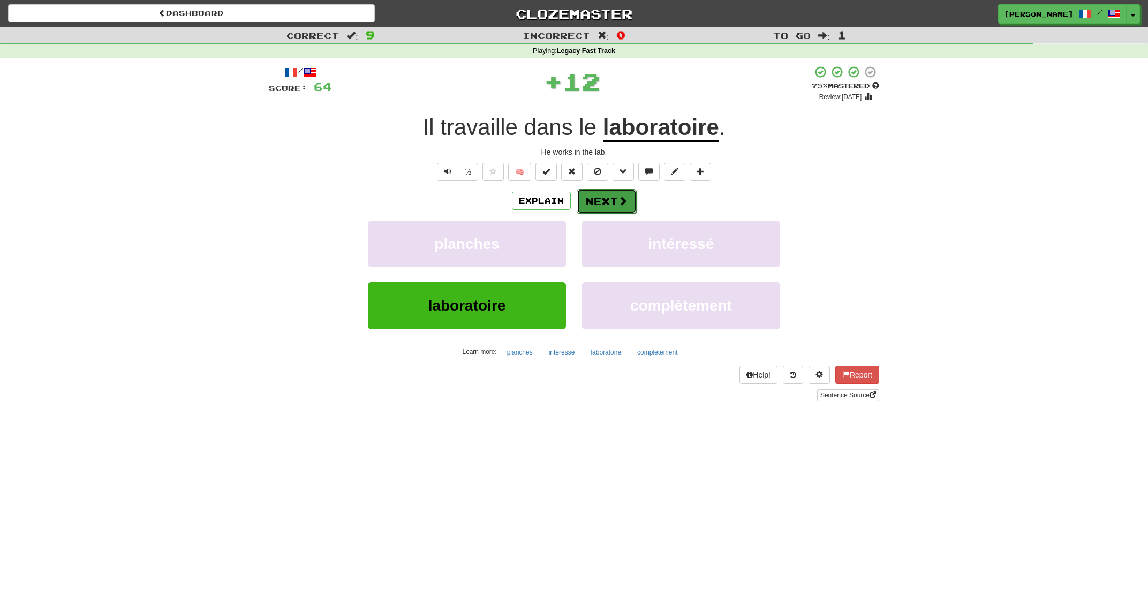
click at [601, 203] on button "Next" at bounding box center [606, 201] width 60 height 25
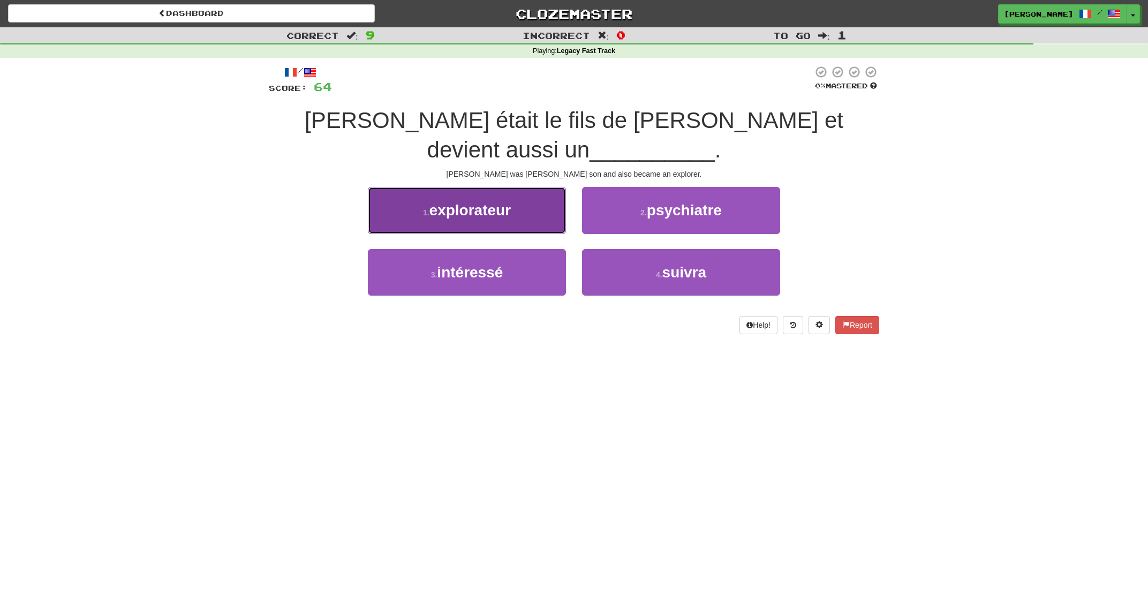
click at [527, 213] on button "1 . explorateur" at bounding box center [467, 210] width 198 height 47
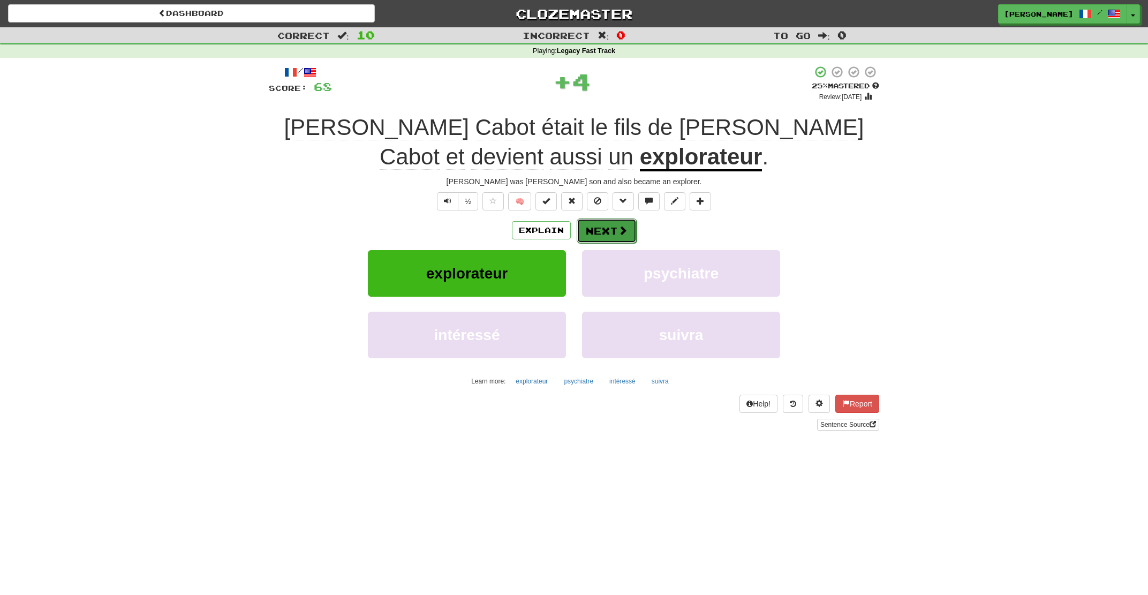
click at [624, 229] on span at bounding box center [623, 230] width 10 height 10
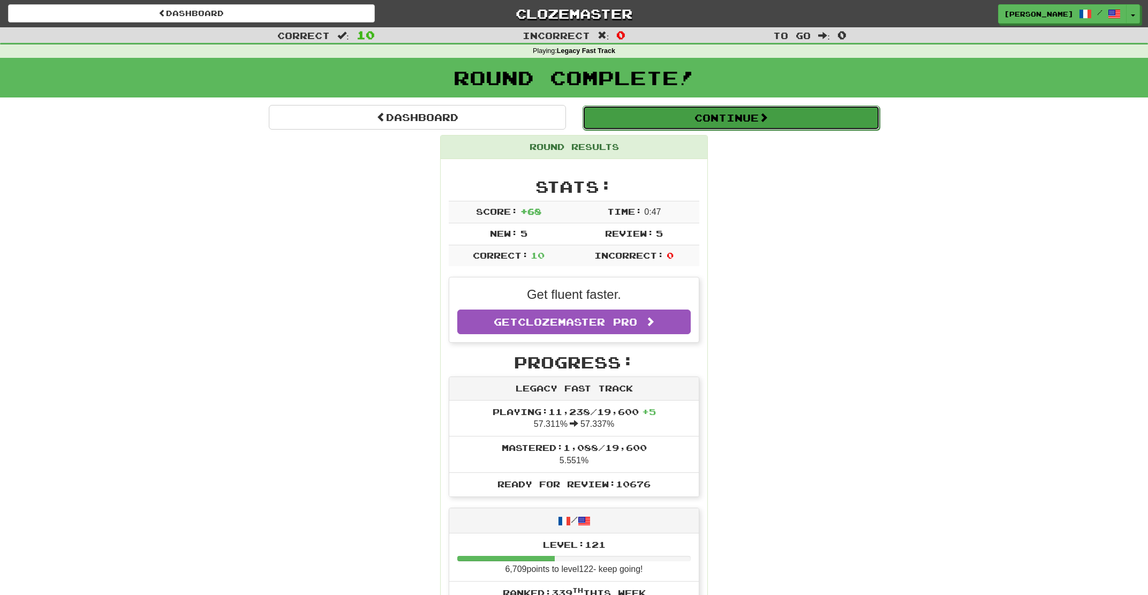
click at [695, 123] on button "Continue" at bounding box center [730, 117] width 297 height 25
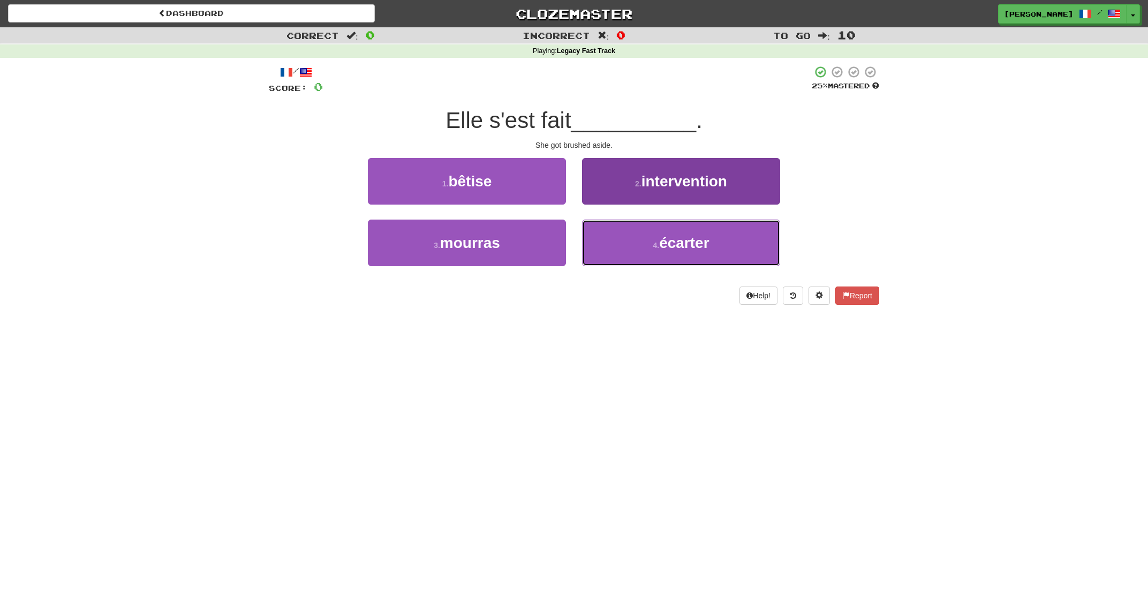
click at [659, 246] on small "4 ." at bounding box center [655, 245] width 6 height 9
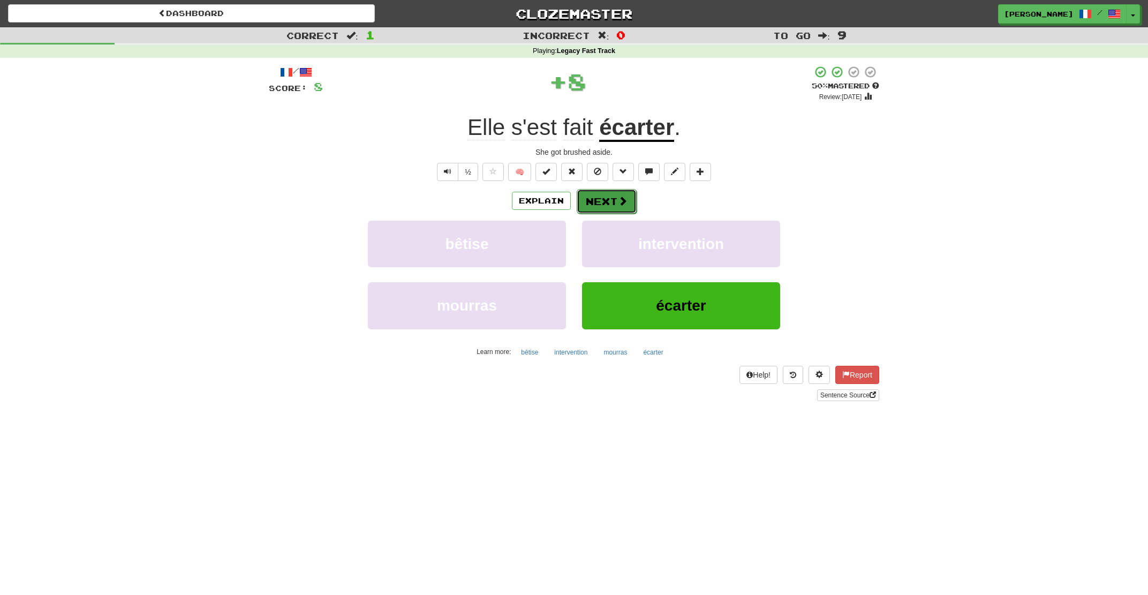
click at [605, 199] on button "Next" at bounding box center [606, 201] width 60 height 25
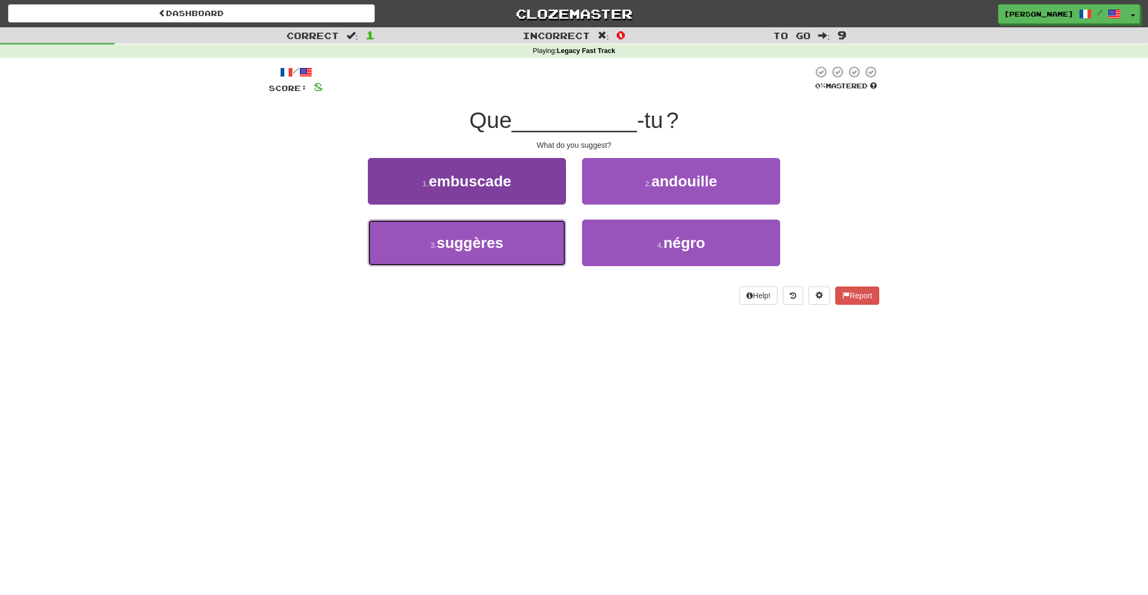
drag, startPoint x: 519, startPoint y: 242, endPoint x: 536, endPoint y: 236, distance: 18.0
click at [520, 241] on button "3 . suggères" at bounding box center [467, 242] width 198 height 47
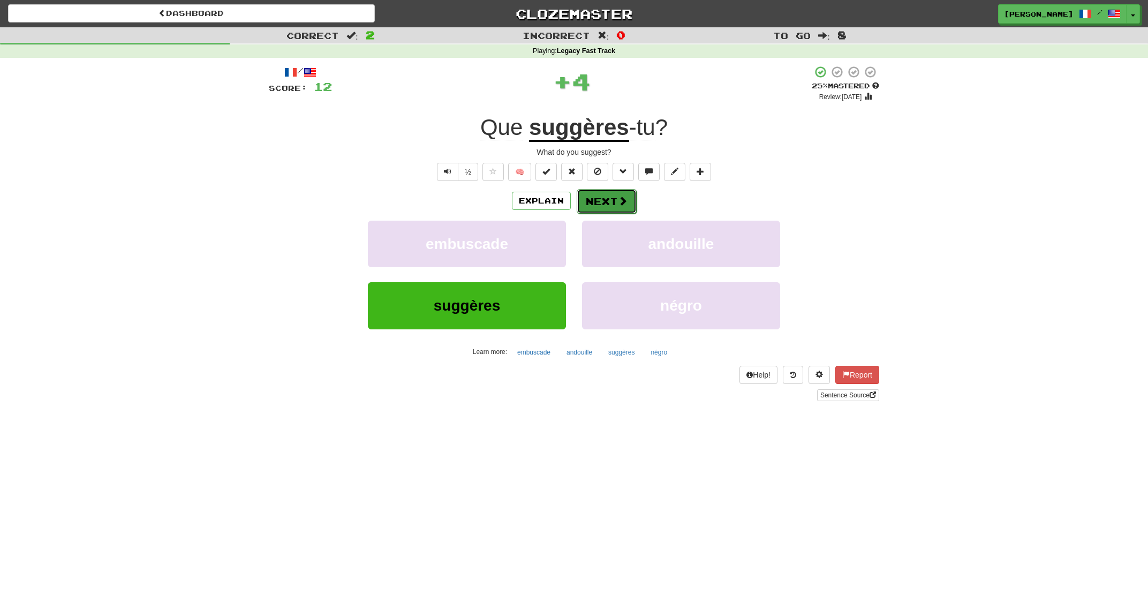
click at [606, 194] on button "Next" at bounding box center [606, 201] width 60 height 25
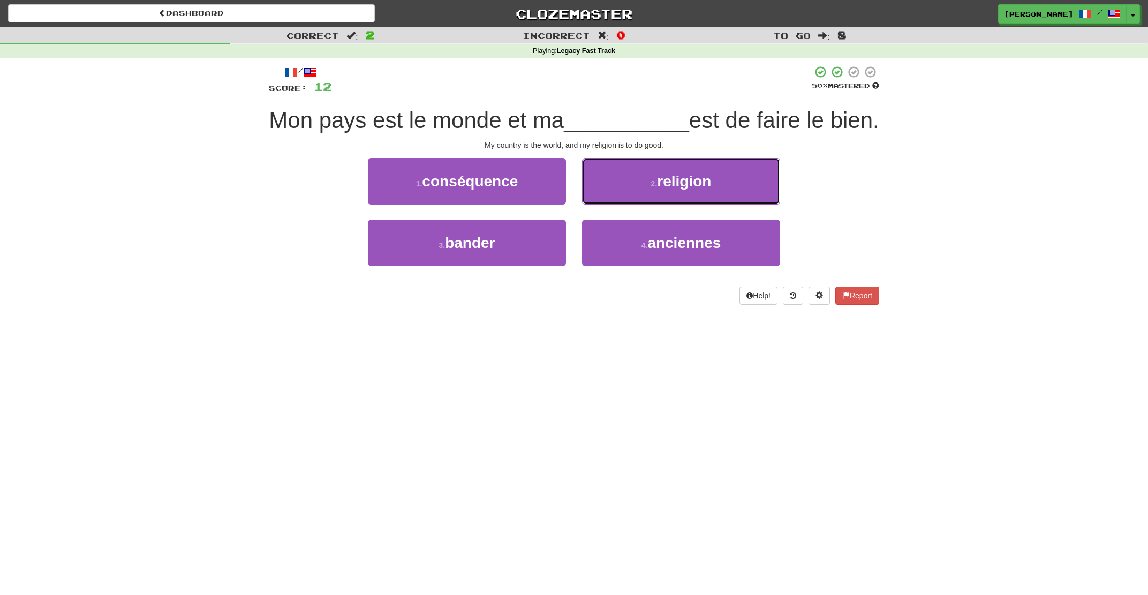
drag, startPoint x: 614, startPoint y: 223, endPoint x: 605, endPoint y: 221, distance: 9.0
click at [613, 204] on button "2 . religion" at bounding box center [681, 181] width 198 height 47
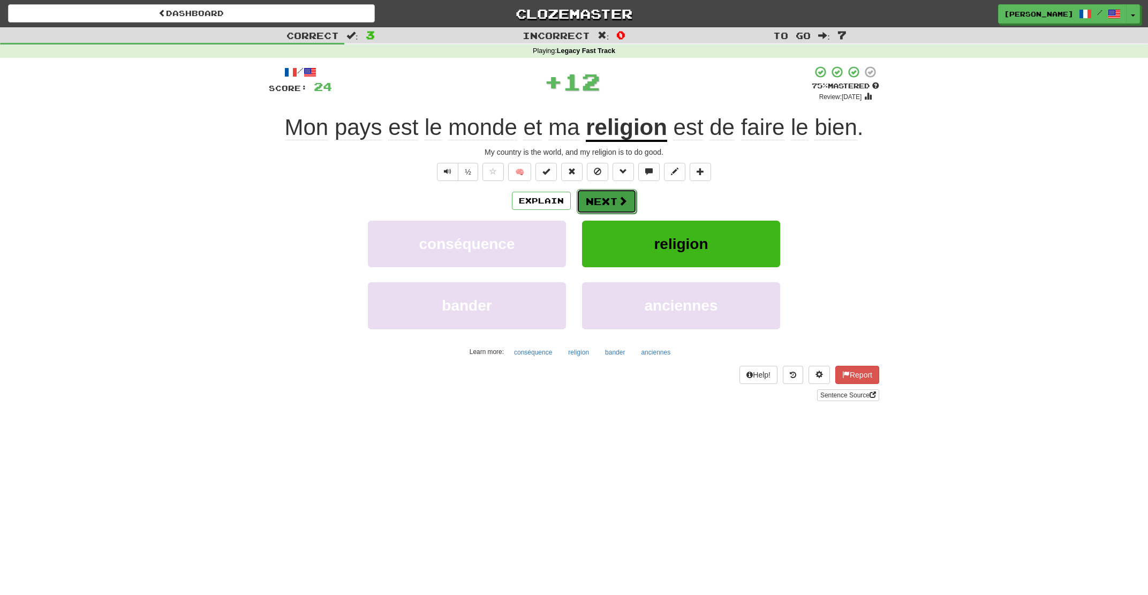
click at [605, 205] on button "Next" at bounding box center [606, 201] width 60 height 25
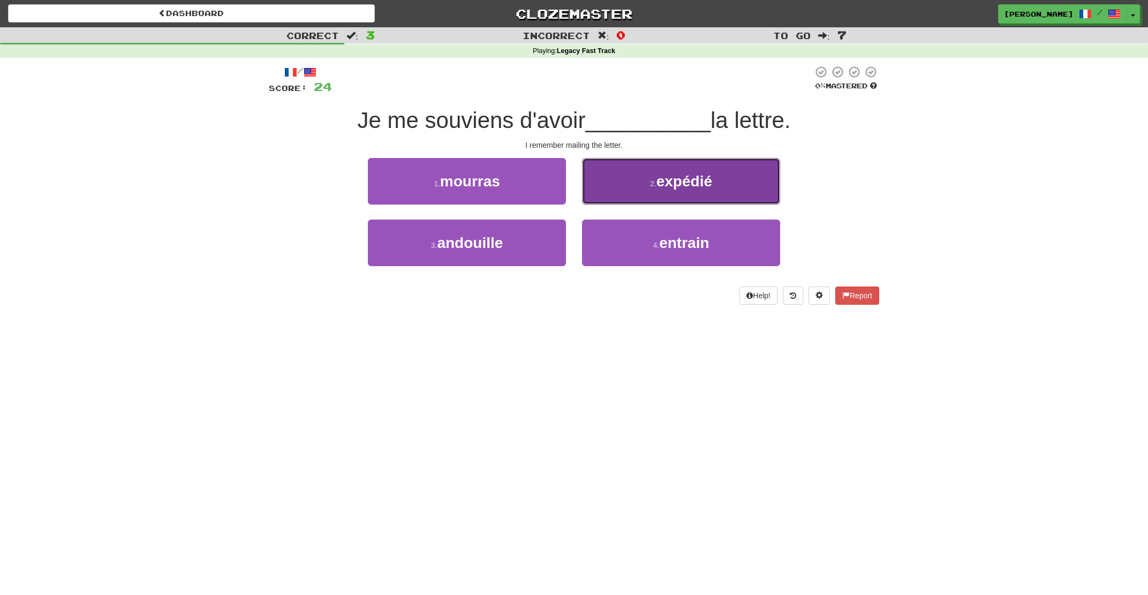
click at [668, 194] on button "2 . expédié" at bounding box center [681, 181] width 198 height 47
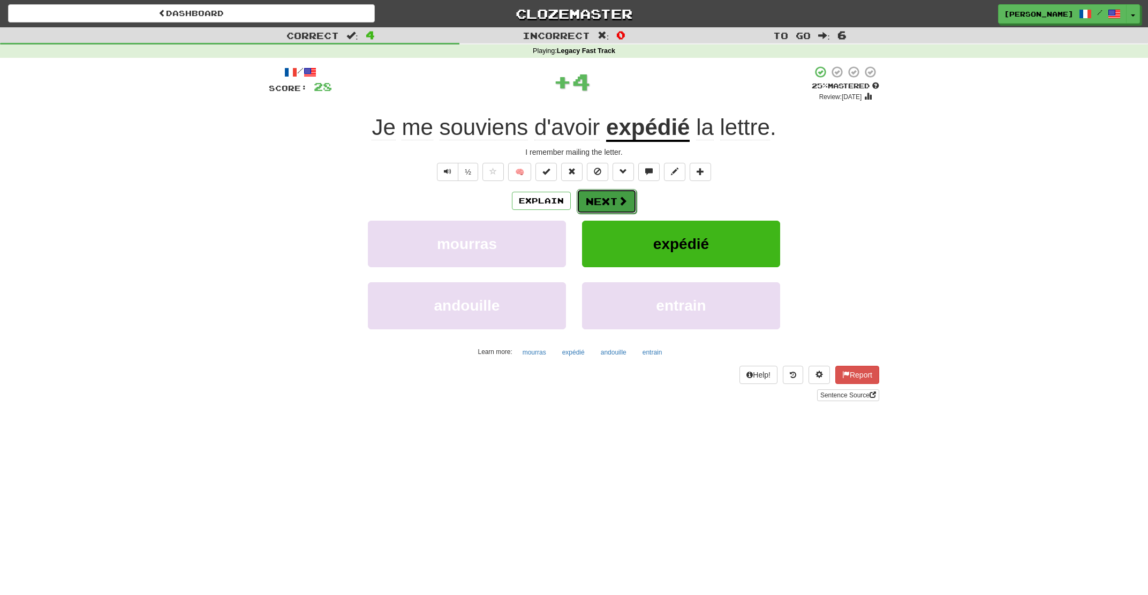
click at [625, 200] on span at bounding box center [623, 201] width 10 height 10
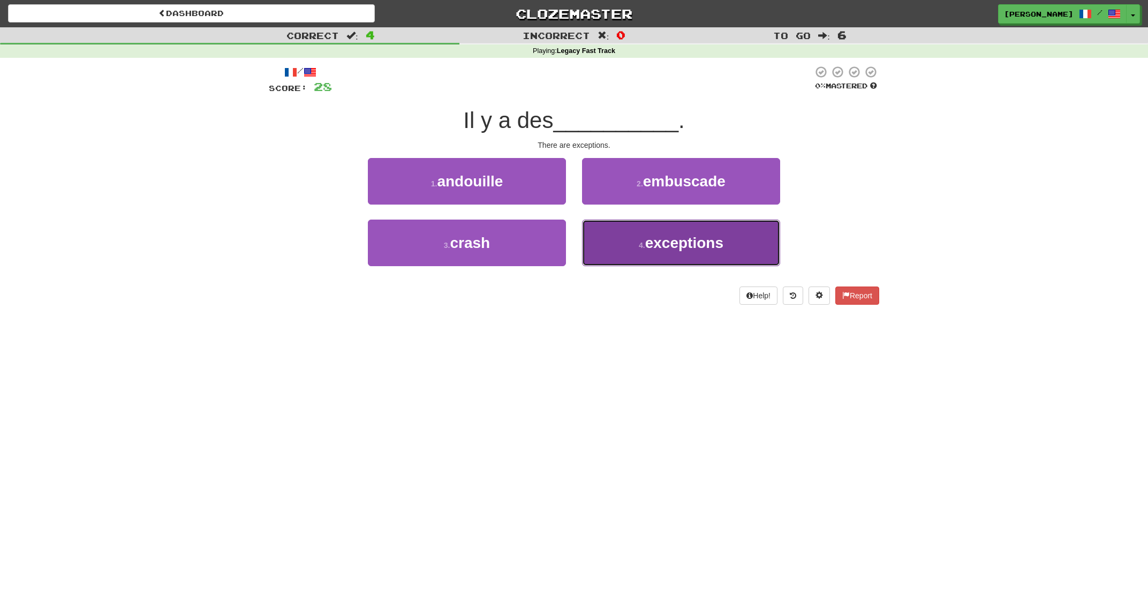
drag, startPoint x: 634, startPoint y: 247, endPoint x: 636, endPoint y: 236, distance: 12.0
click at [636, 238] on button "4 . exceptions" at bounding box center [681, 242] width 198 height 47
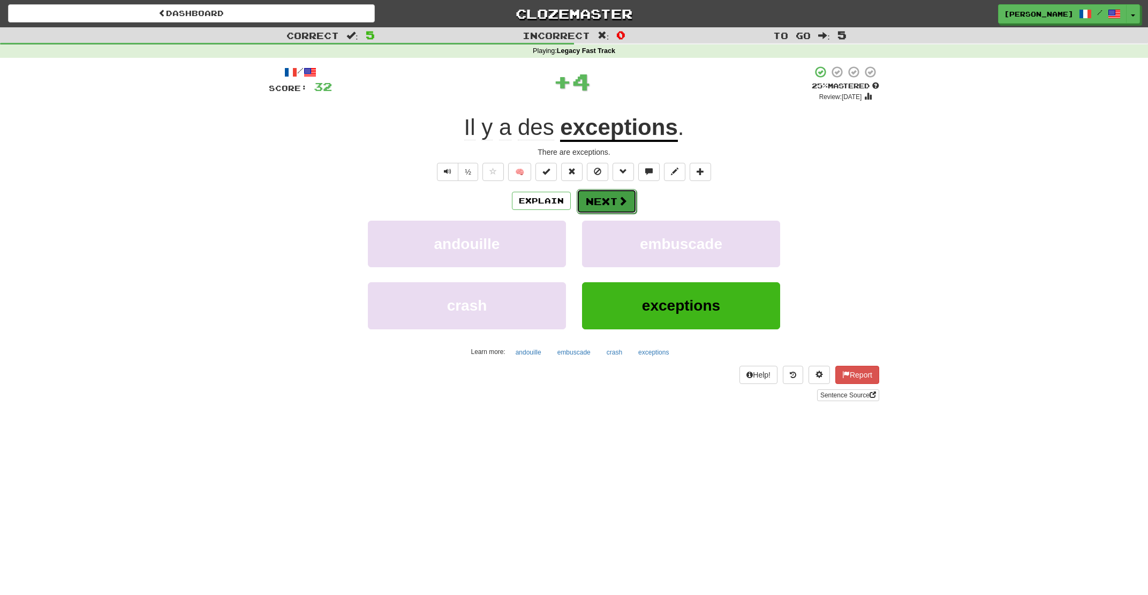
click at [605, 201] on button "Next" at bounding box center [606, 201] width 60 height 25
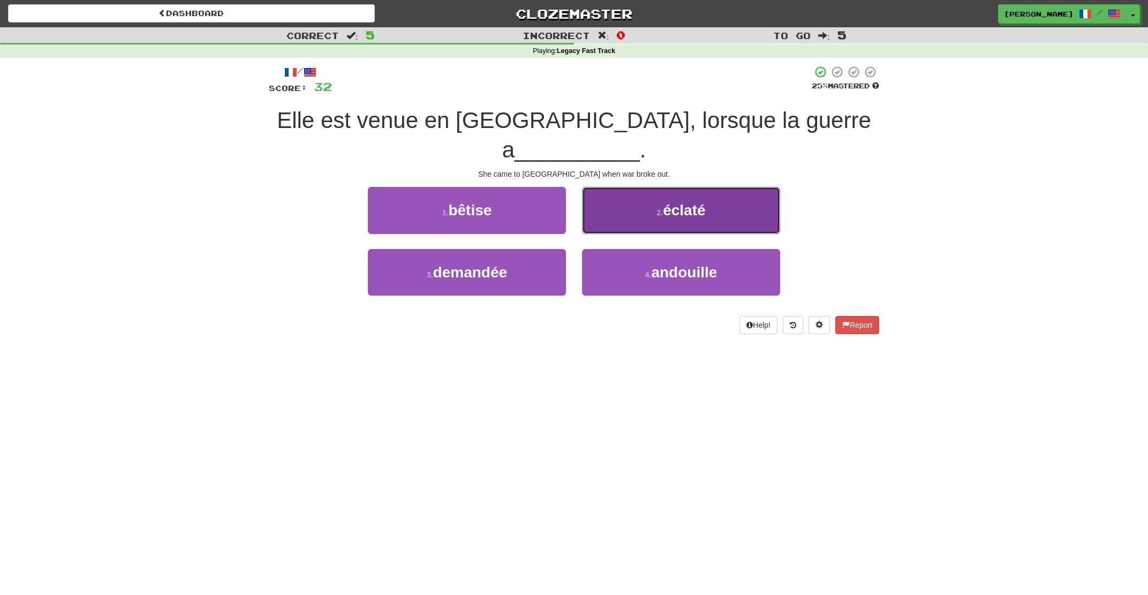
click at [617, 189] on button "2 . éclaté" at bounding box center [681, 210] width 198 height 47
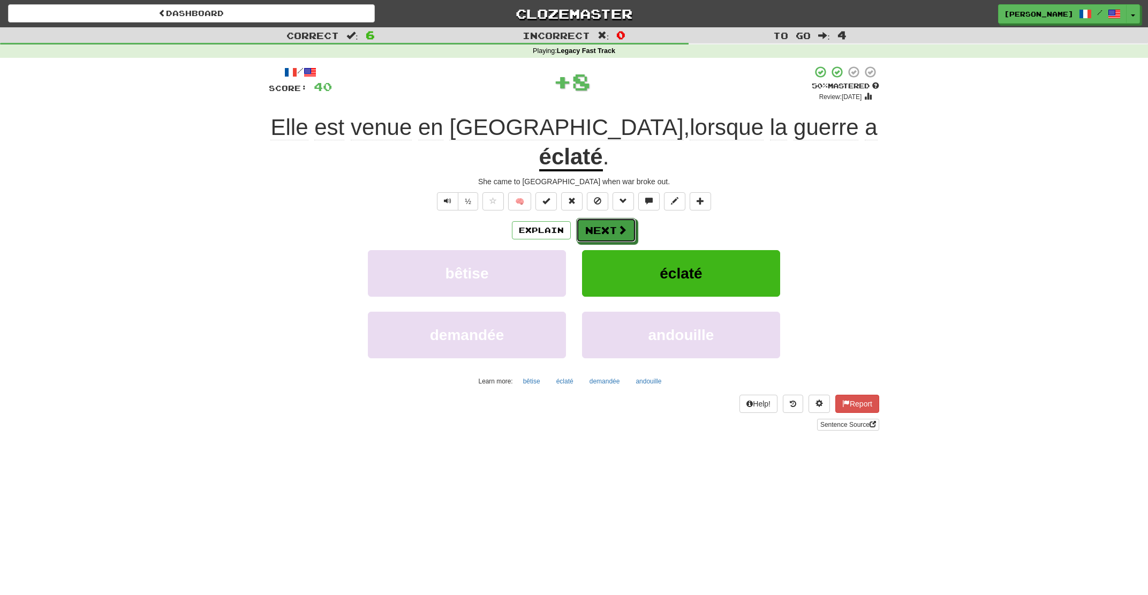
click at [617, 218] on button "Next" at bounding box center [606, 230] width 60 height 25
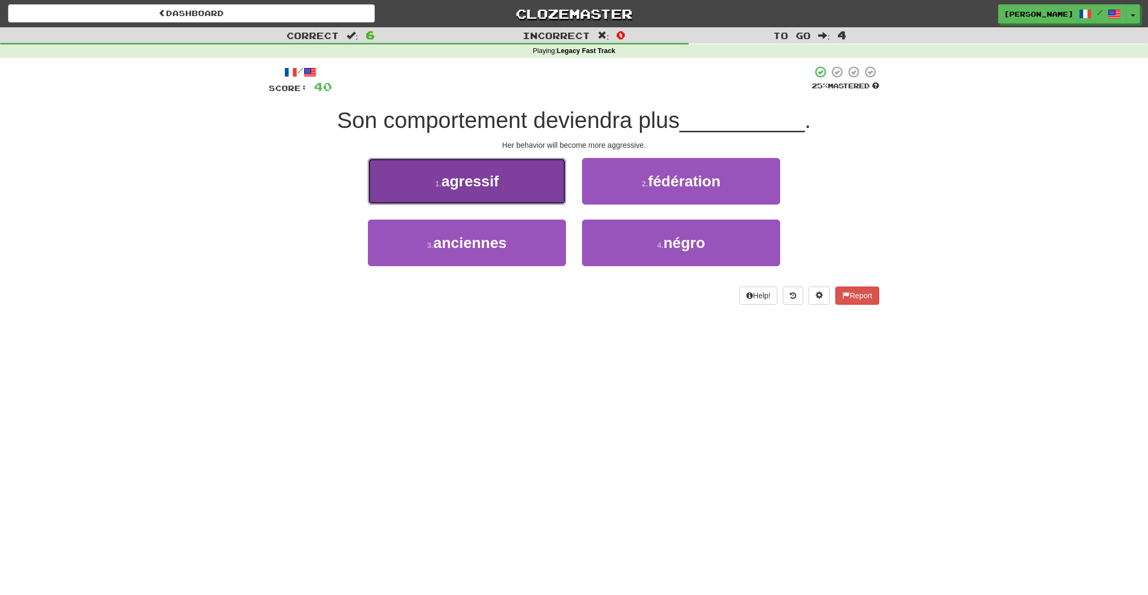
click at [493, 176] on span "agressif" at bounding box center [469, 181] width 57 height 17
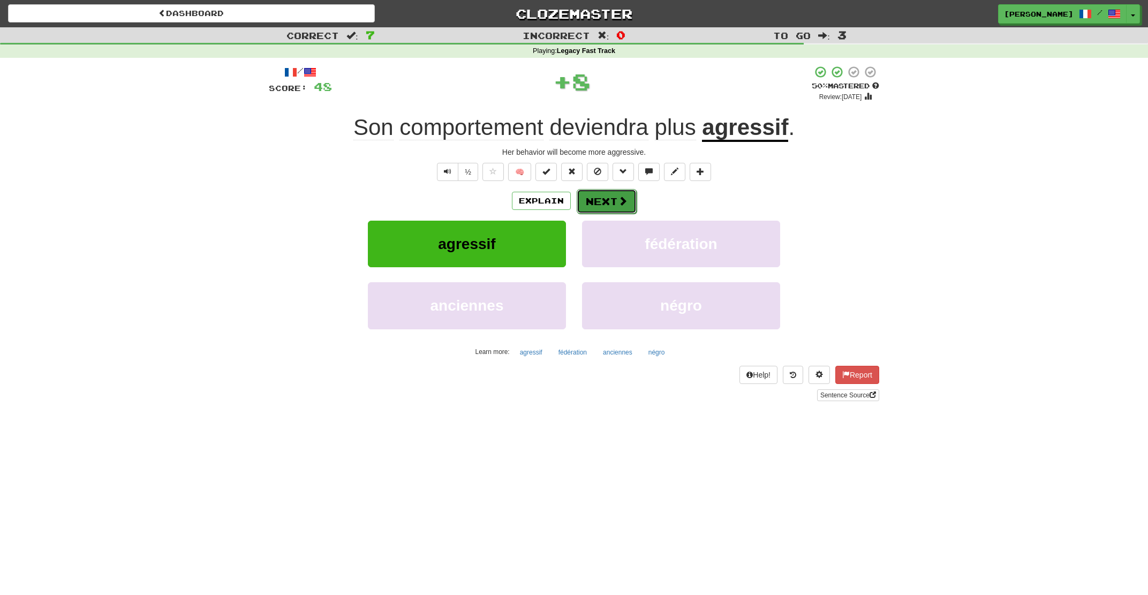
click at [620, 195] on button "Next" at bounding box center [606, 201] width 60 height 25
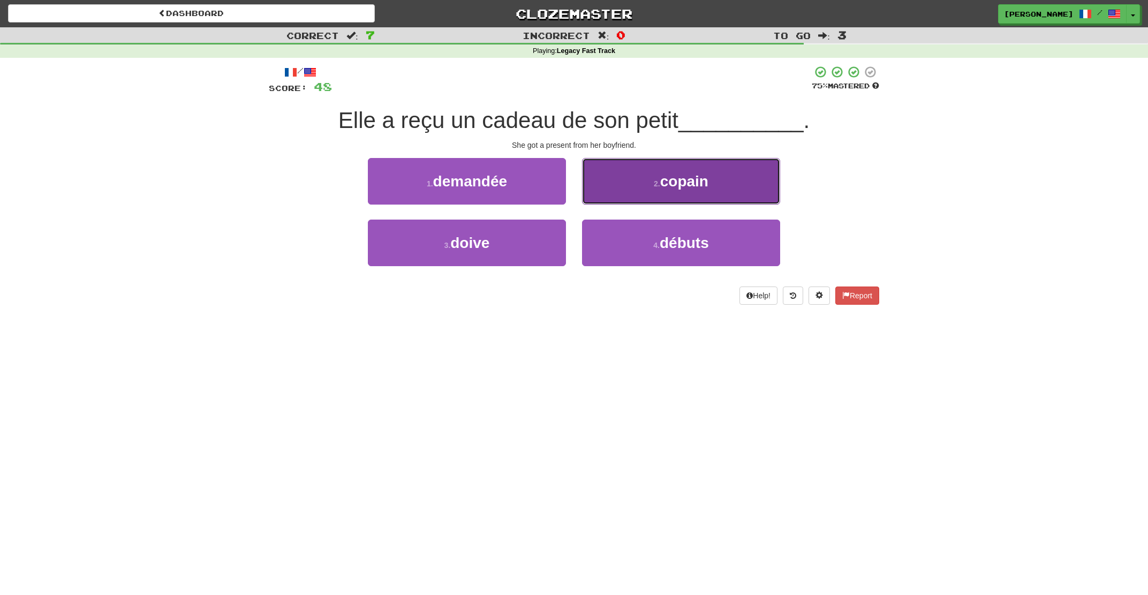
click at [624, 189] on button "2 . copain" at bounding box center [681, 181] width 198 height 47
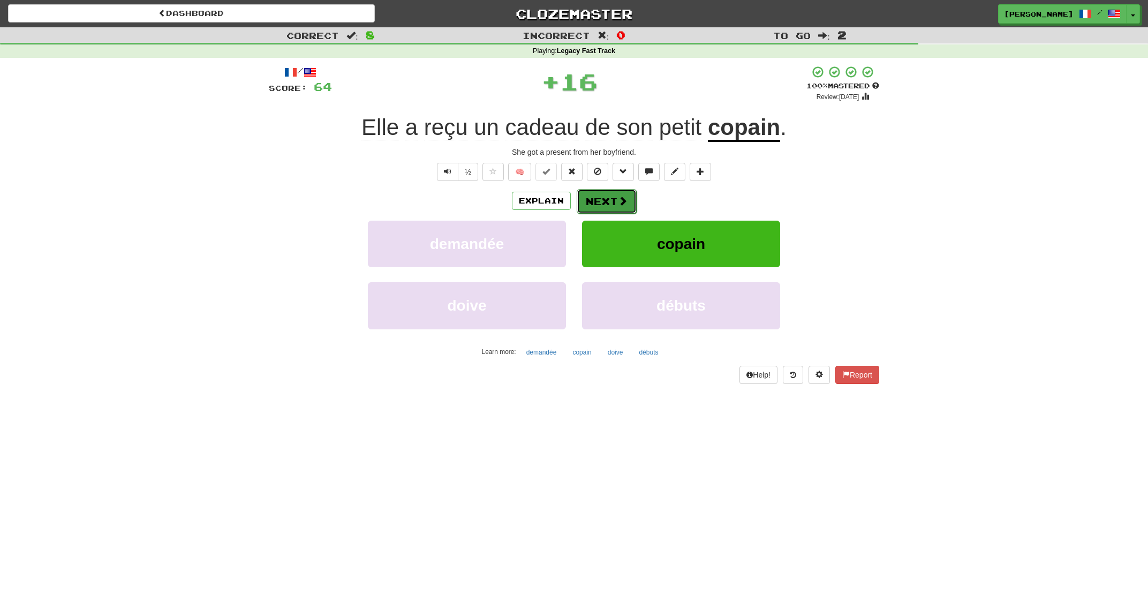
click at [595, 198] on button "Next" at bounding box center [606, 201] width 60 height 25
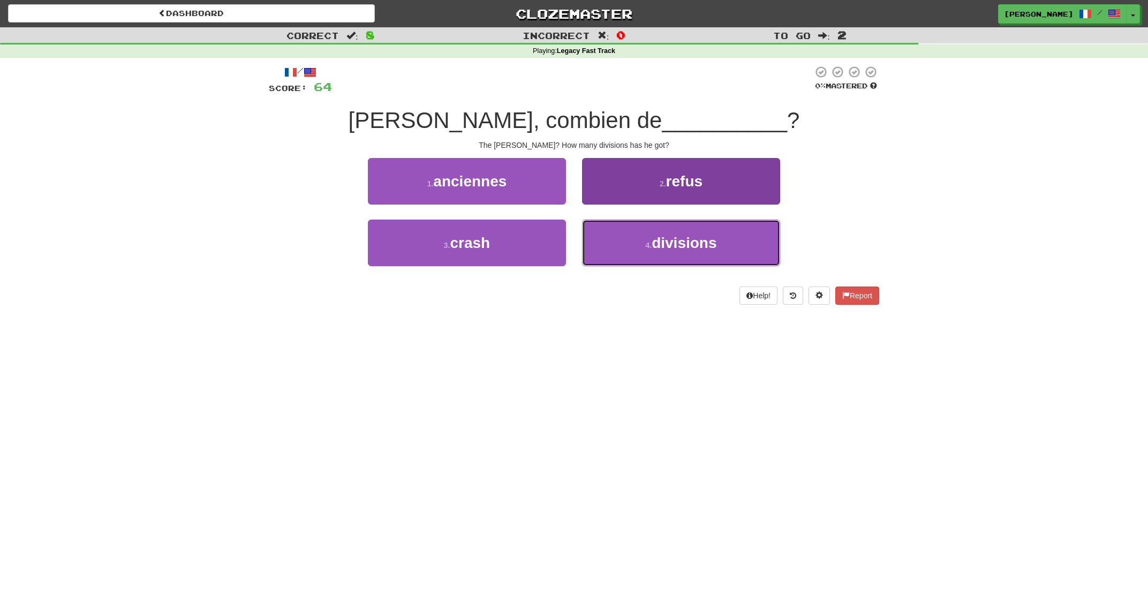
drag, startPoint x: 619, startPoint y: 245, endPoint x: 618, endPoint y: 234, distance: 11.3
click at [619, 242] on button "4 . divisions" at bounding box center [681, 242] width 198 height 47
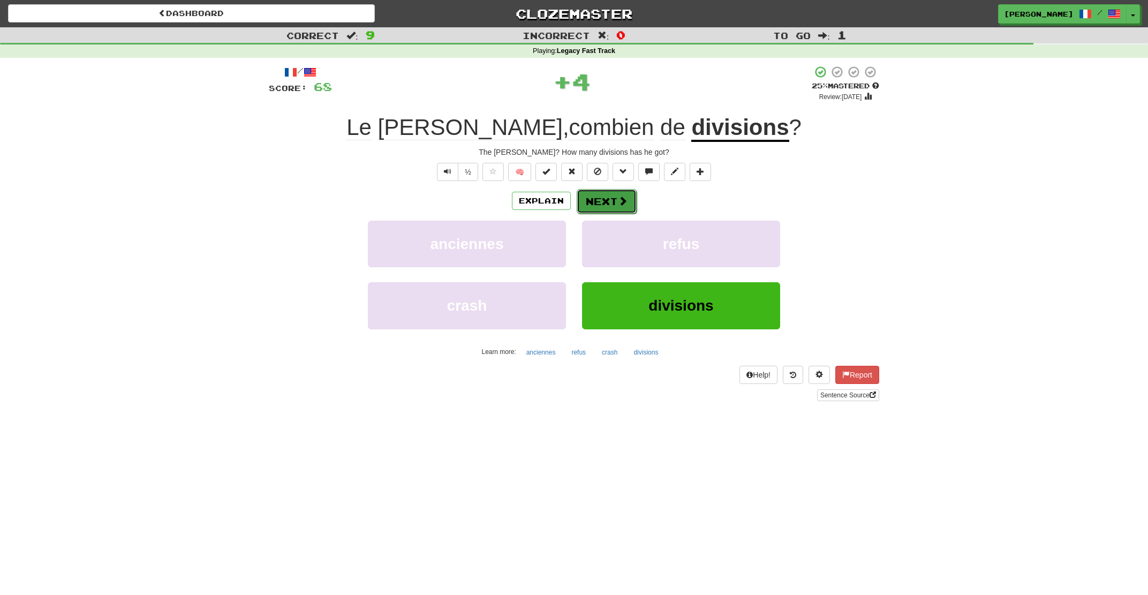
click at [610, 210] on button "Next" at bounding box center [606, 201] width 60 height 25
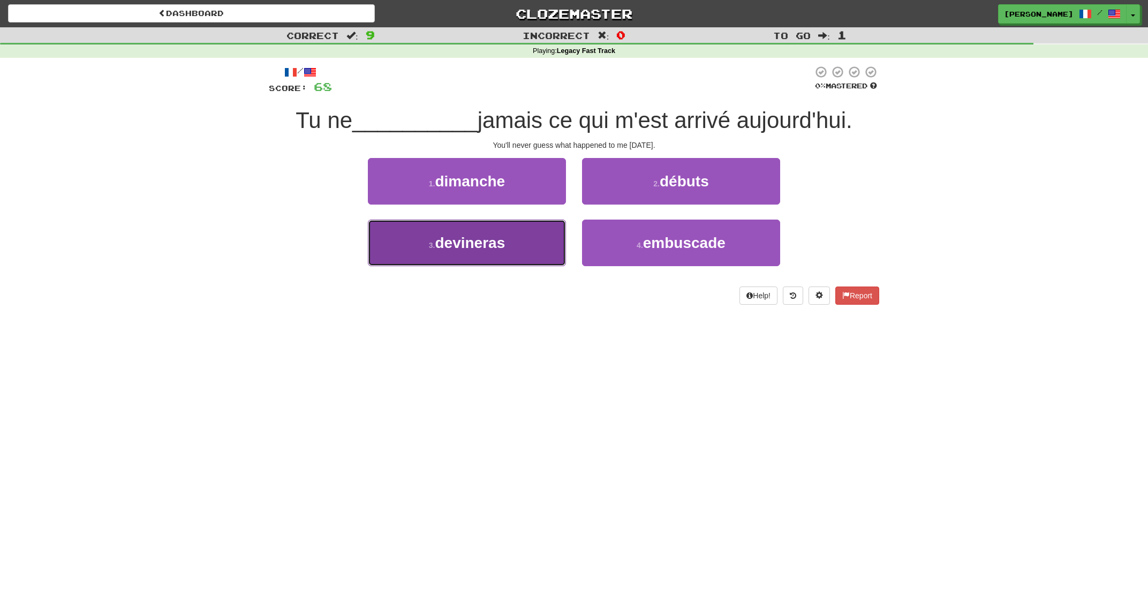
click at [529, 236] on button "3 . devineras" at bounding box center [467, 242] width 198 height 47
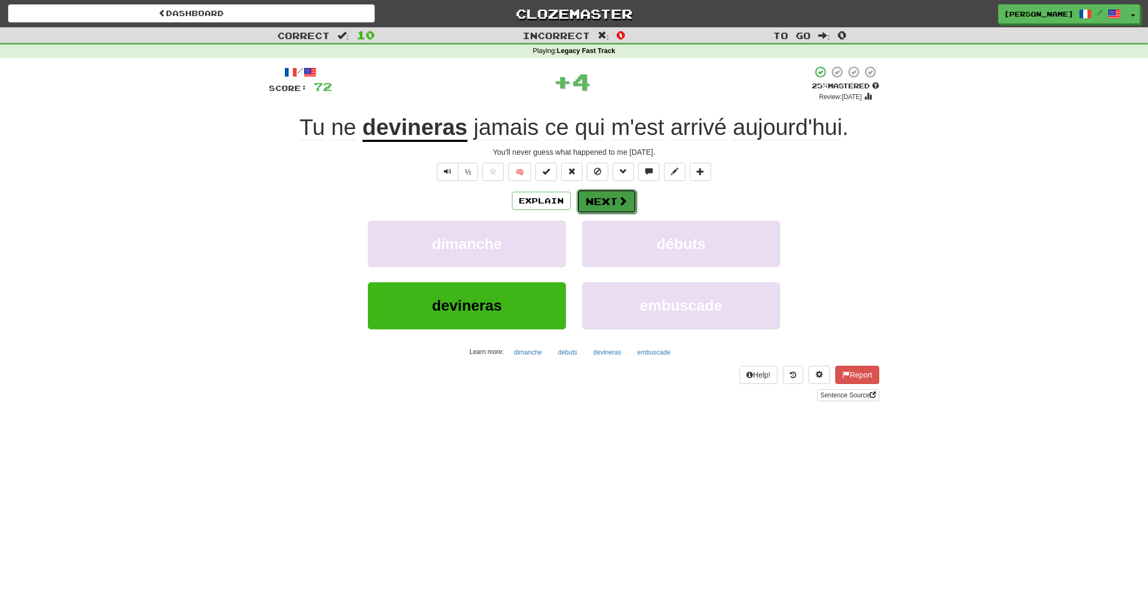
click at [616, 200] on button "Next" at bounding box center [606, 201] width 60 height 25
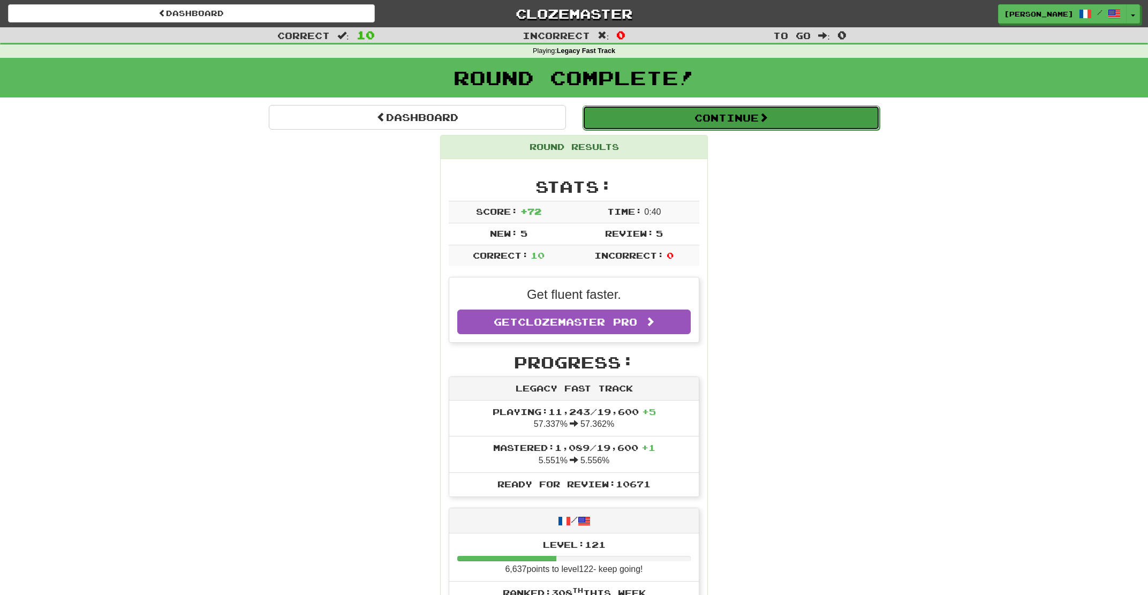
click at [693, 120] on button "Continue" at bounding box center [730, 117] width 297 height 25
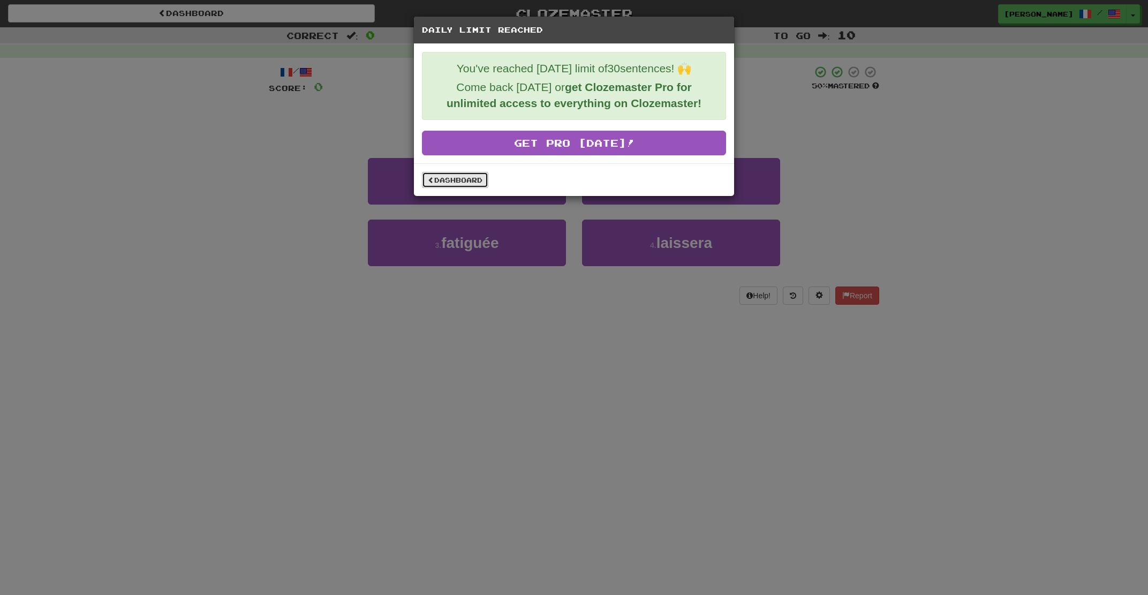
drag, startPoint x: 444, startPoint y: 179, endPoint x: 457, endPoint y: 174, distance: 13.7
click at [445, 177] on link "Dashboard" at bounding box center [455, 180] width 66 height 16
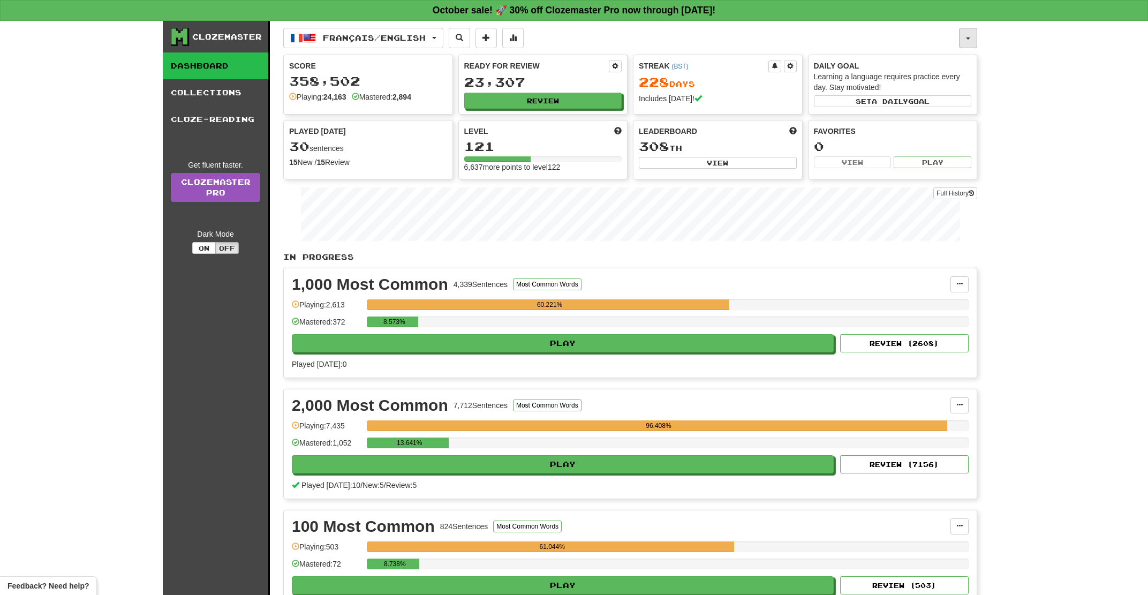
click at [969, 39] on span "button" at bounding box center [968, 38] width 4 height 2
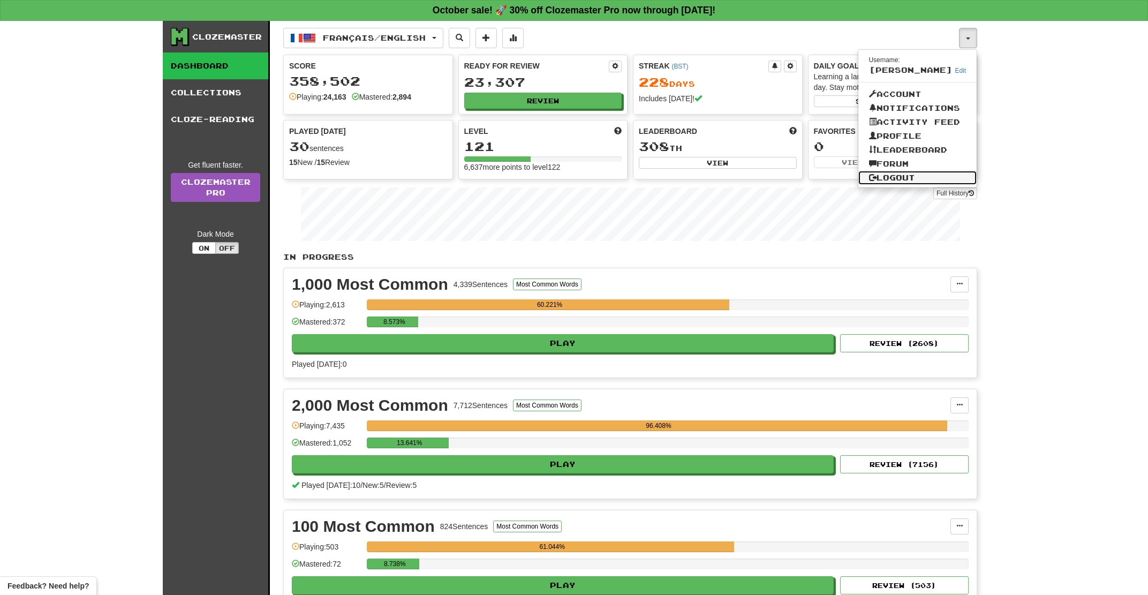
click at [908, 178] on link "Logout" at bounding box center [917, 178] width 119 height 14
